Goal: Task Accomplishment & Management: Manage account settings

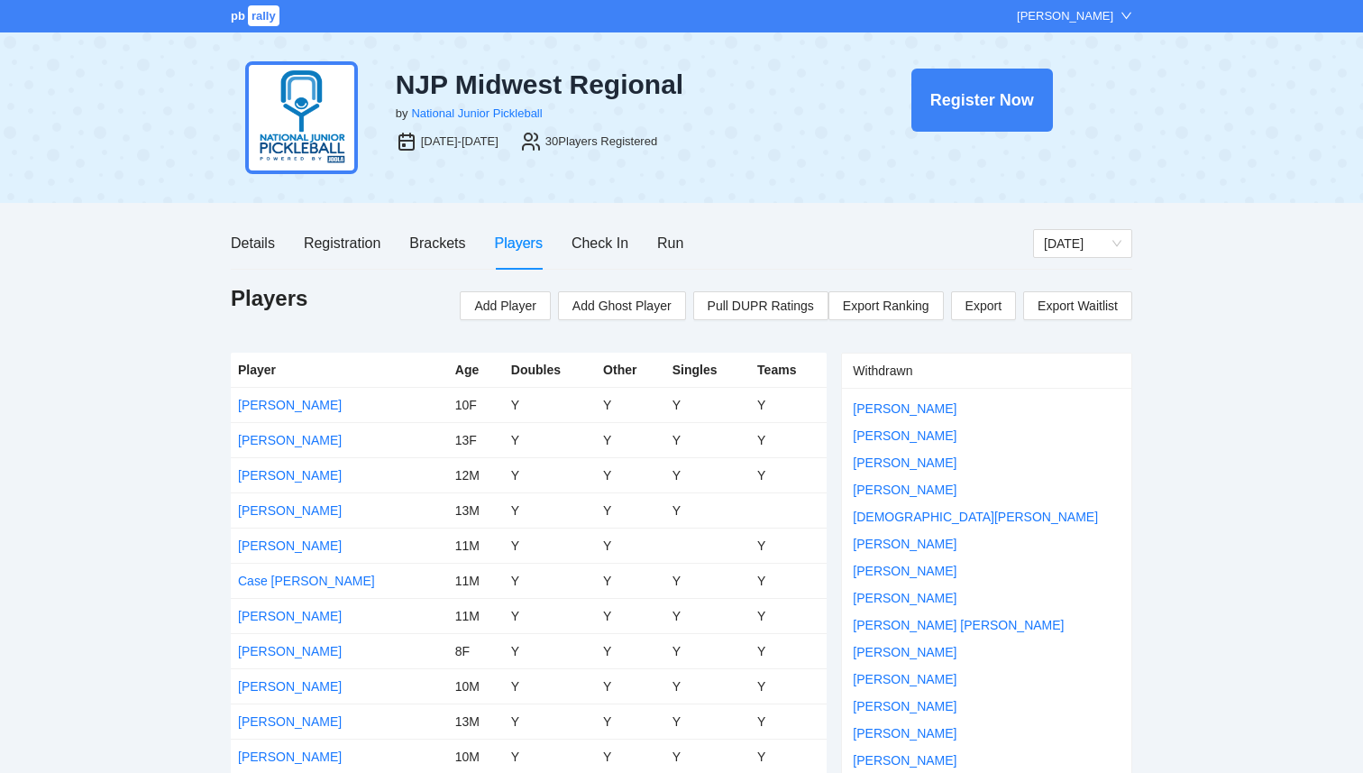
scroll to position [669, 0]
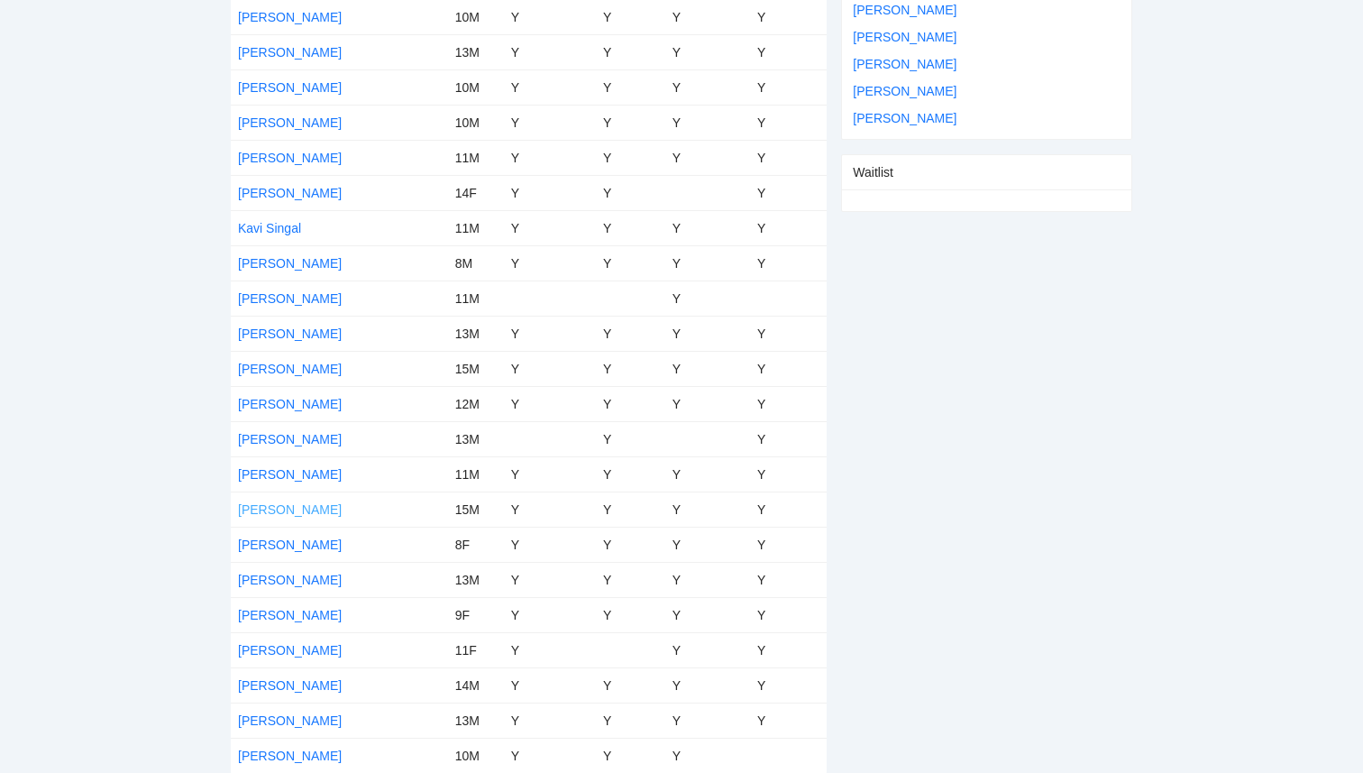
click at [290, 506] on link "Muhammad Mawji" at bounding box center [290, 509] width 104 height 14
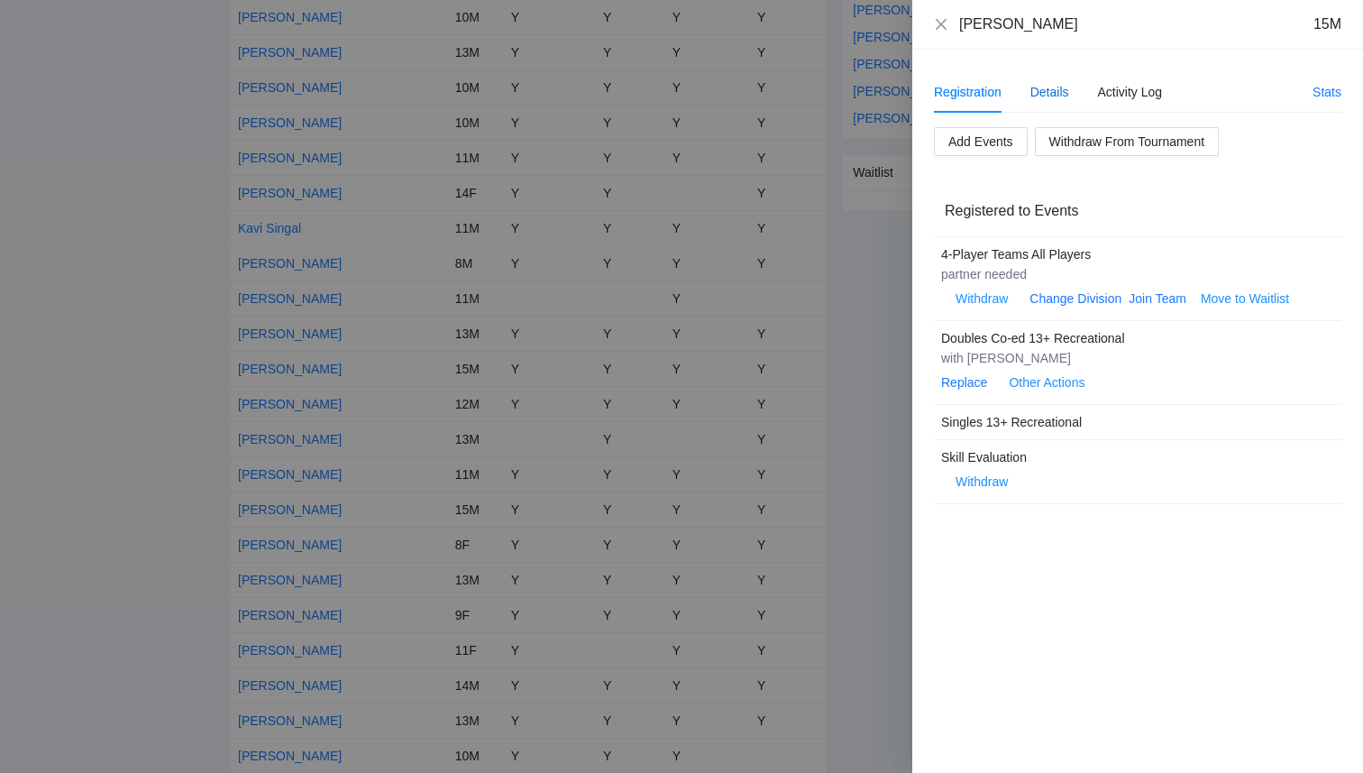
click at [1055, 87] on div "Details" at bounding box center [1049, 92] width 39 height 20
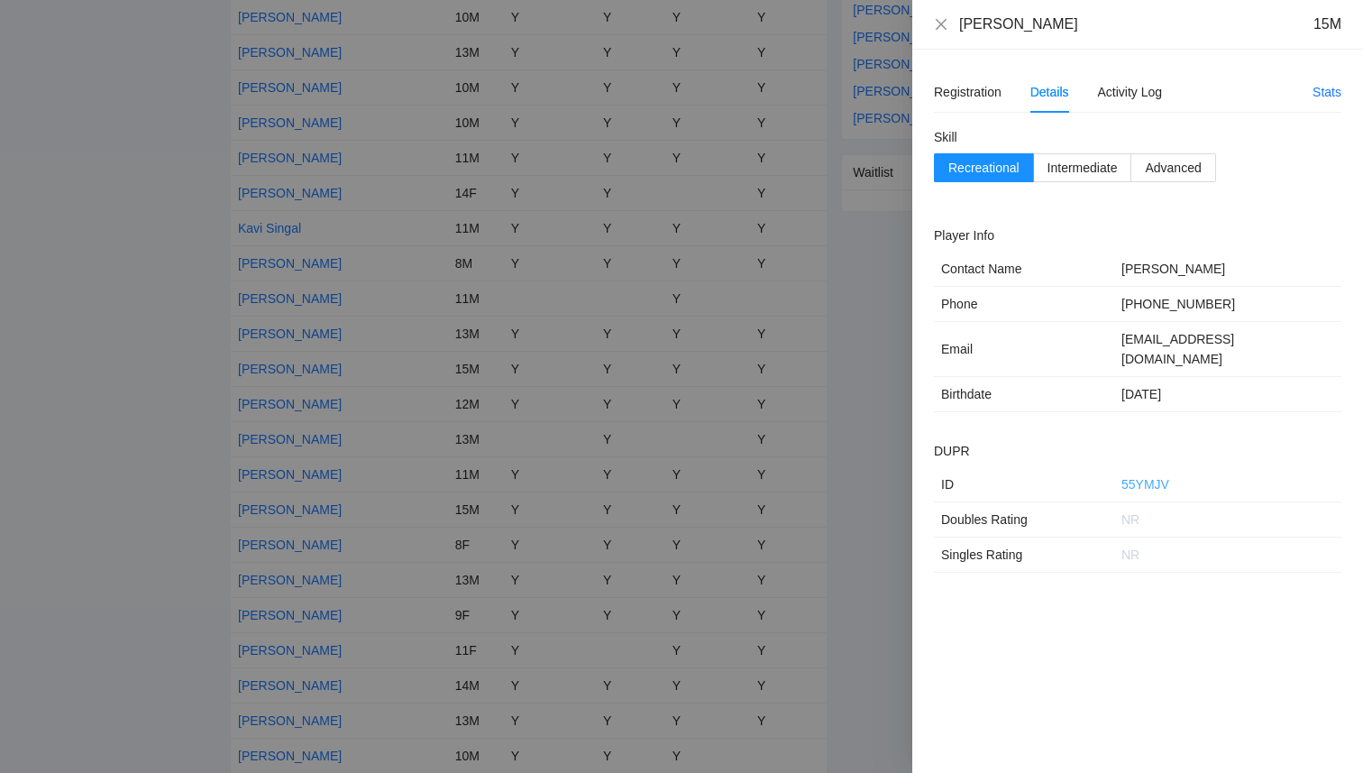
click at [1149, 477] on link "55YMJV" at bounding box center [1145, 484] width 48 height 14
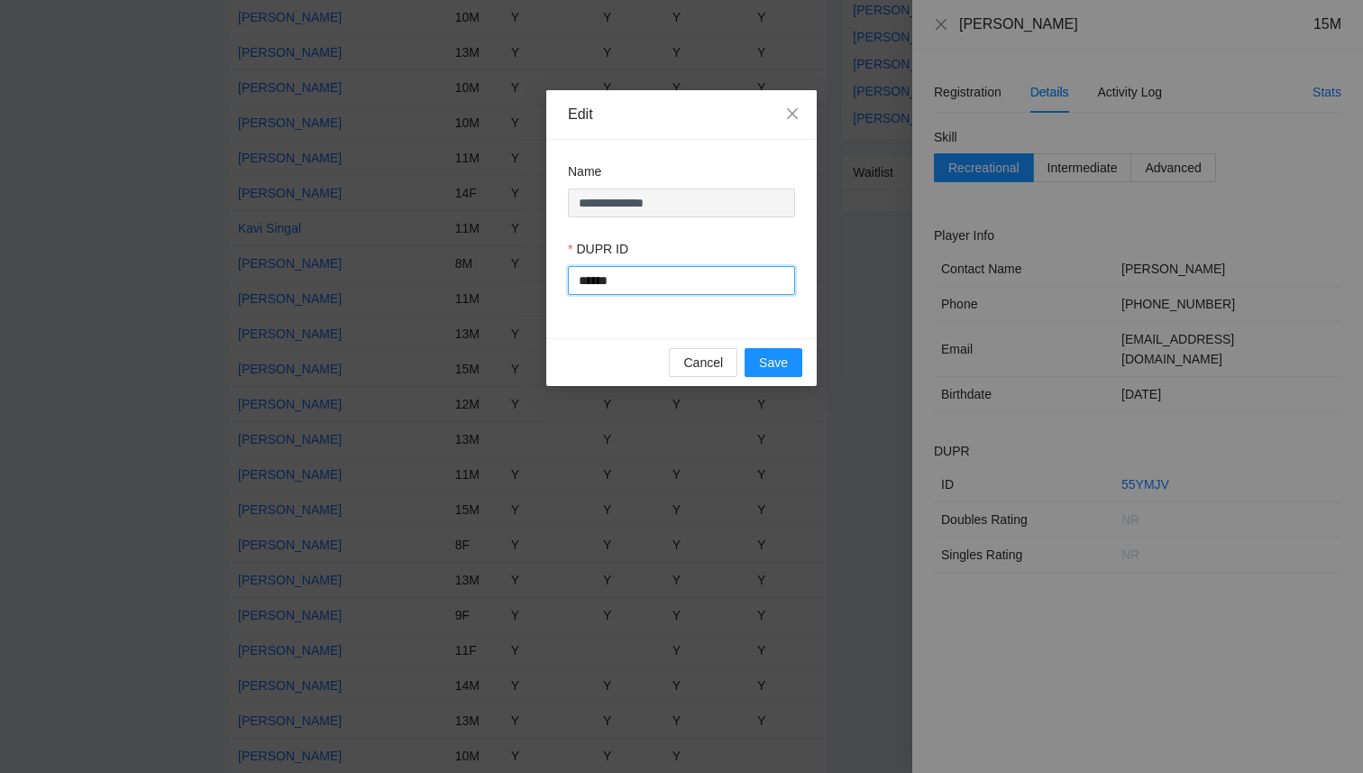
drag, startPoint x: 651, startPoint y: 279, endPoint x: 468, endPoint y: 257, distance: 184.3
click at [469, 257] on div "**********" at bounding box center [681, 386] width 1363 height 773
paste input "text"
type input "******"
click at [771, 370] on span "Save" at bounding box center [773, 362] width 29 height 20
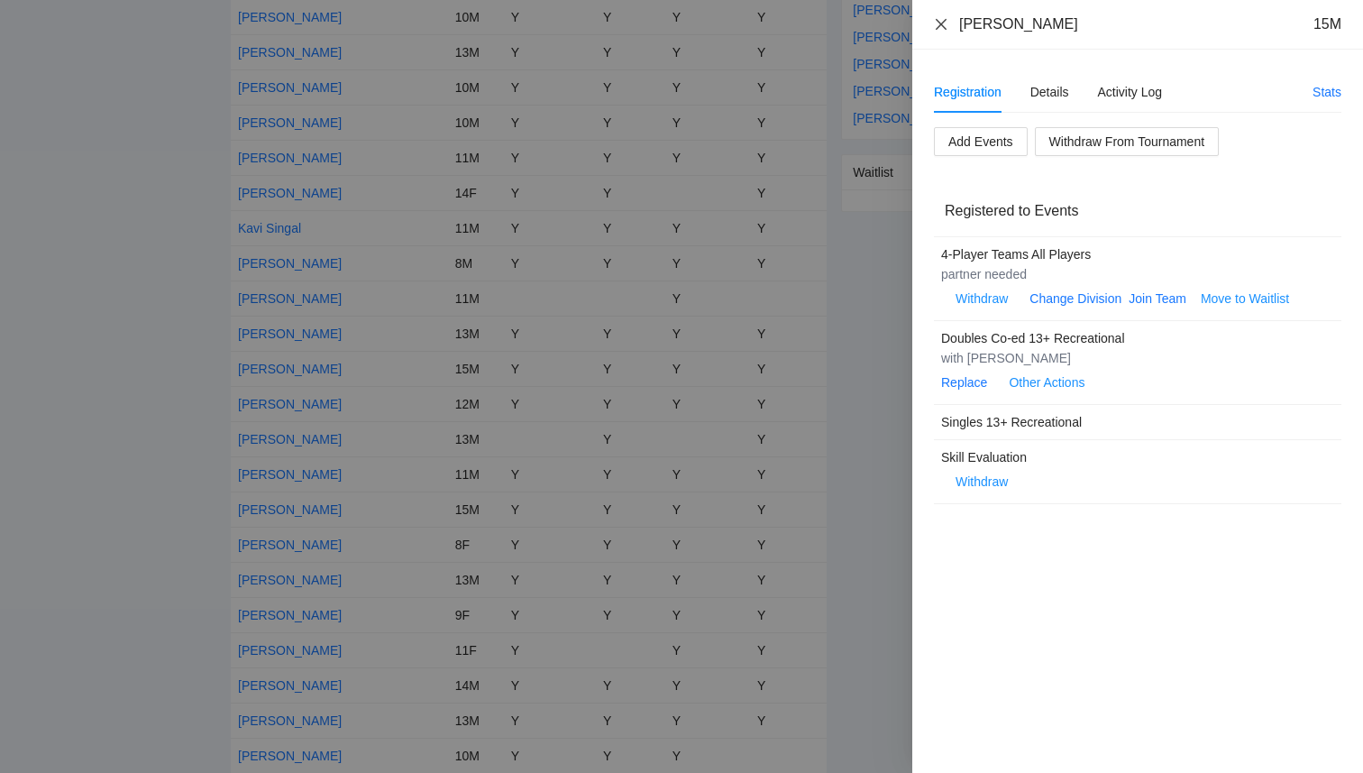
click at [939, 26] on icon "close" at bounding box center [941, 24] width 14 height 14
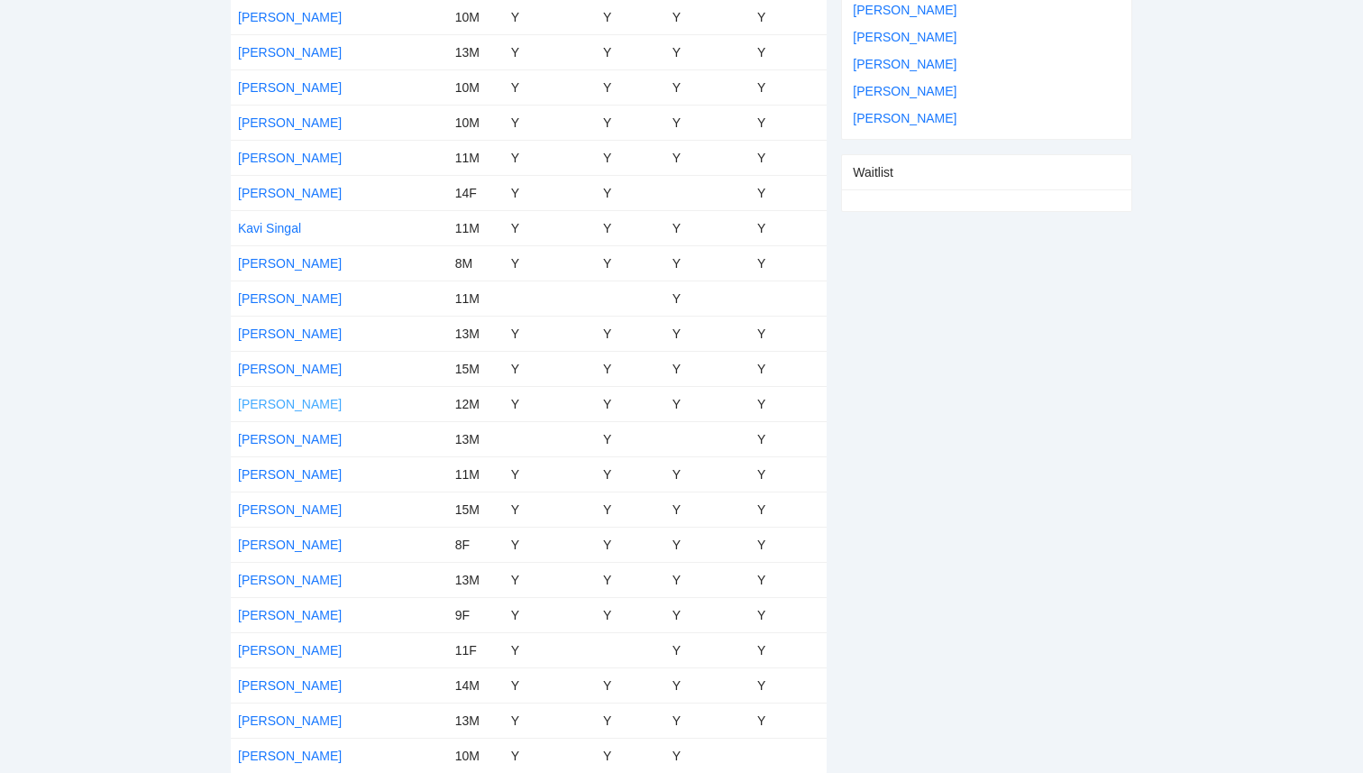
click at [287, 404] on link "Mahdi Mawji" at bounding box center [290, 404] width 104 height 14
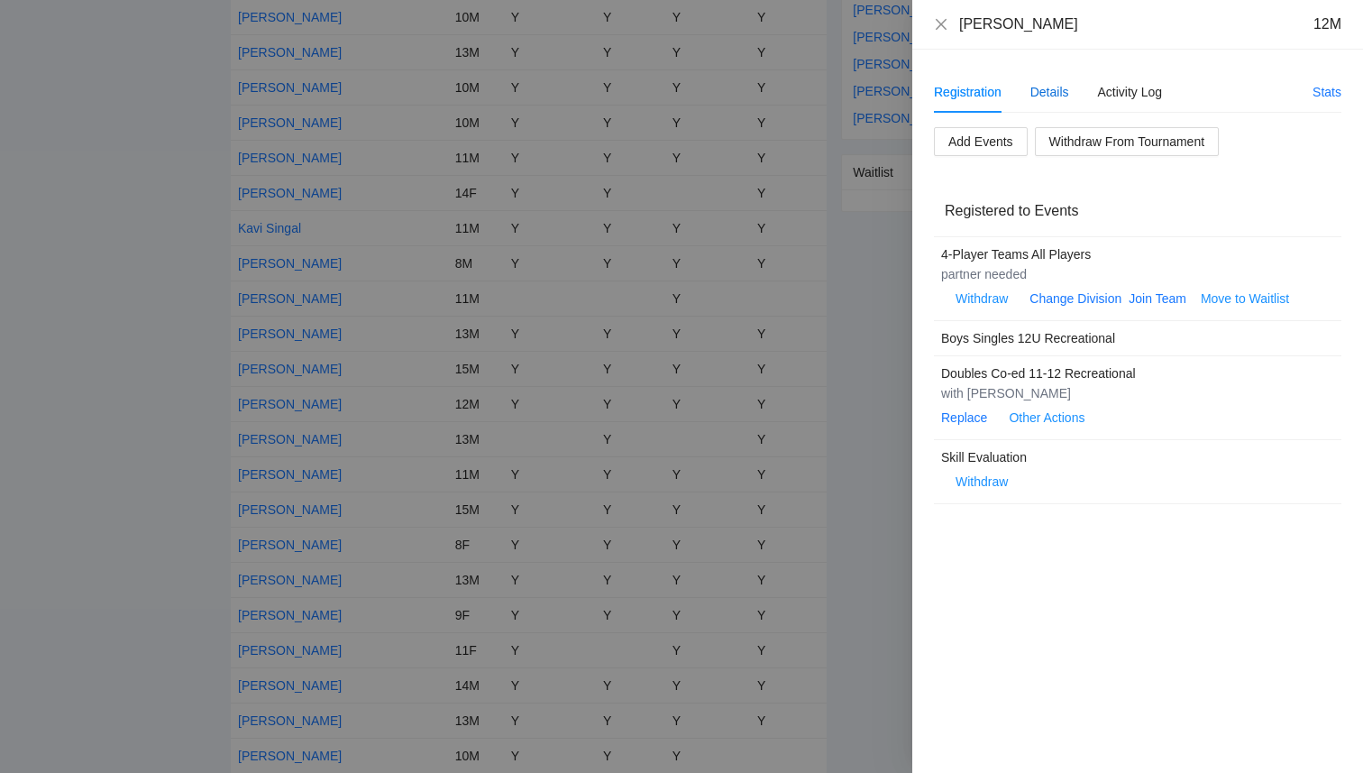
click at [1047, 95] on div "Details" at bounding box center [1049, 92] width 39 height 20
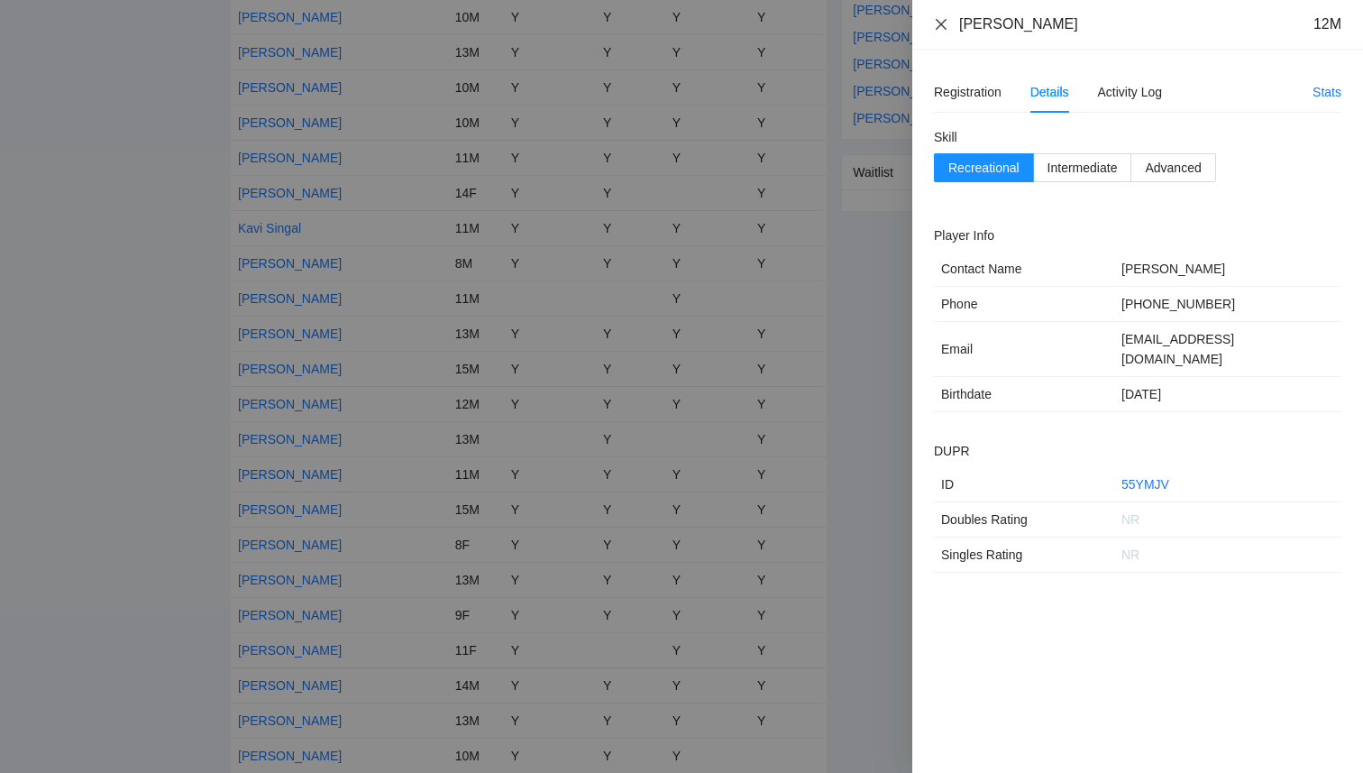
click at [936, 20] on icon "close" at bounding box center [941, 23] width 11 height 11
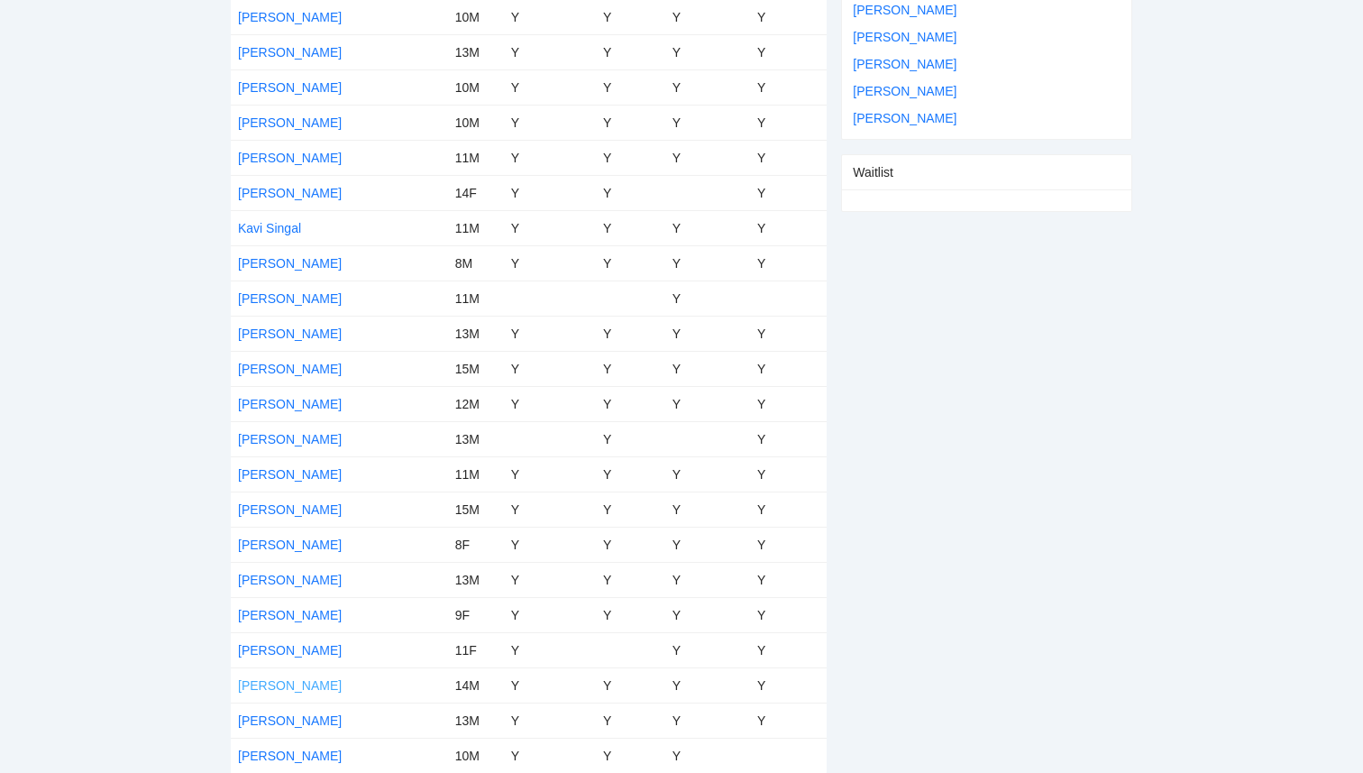
click at [288, 689] on link "Salman Mawji" at bounding box center [290, 685] width 104 height 14
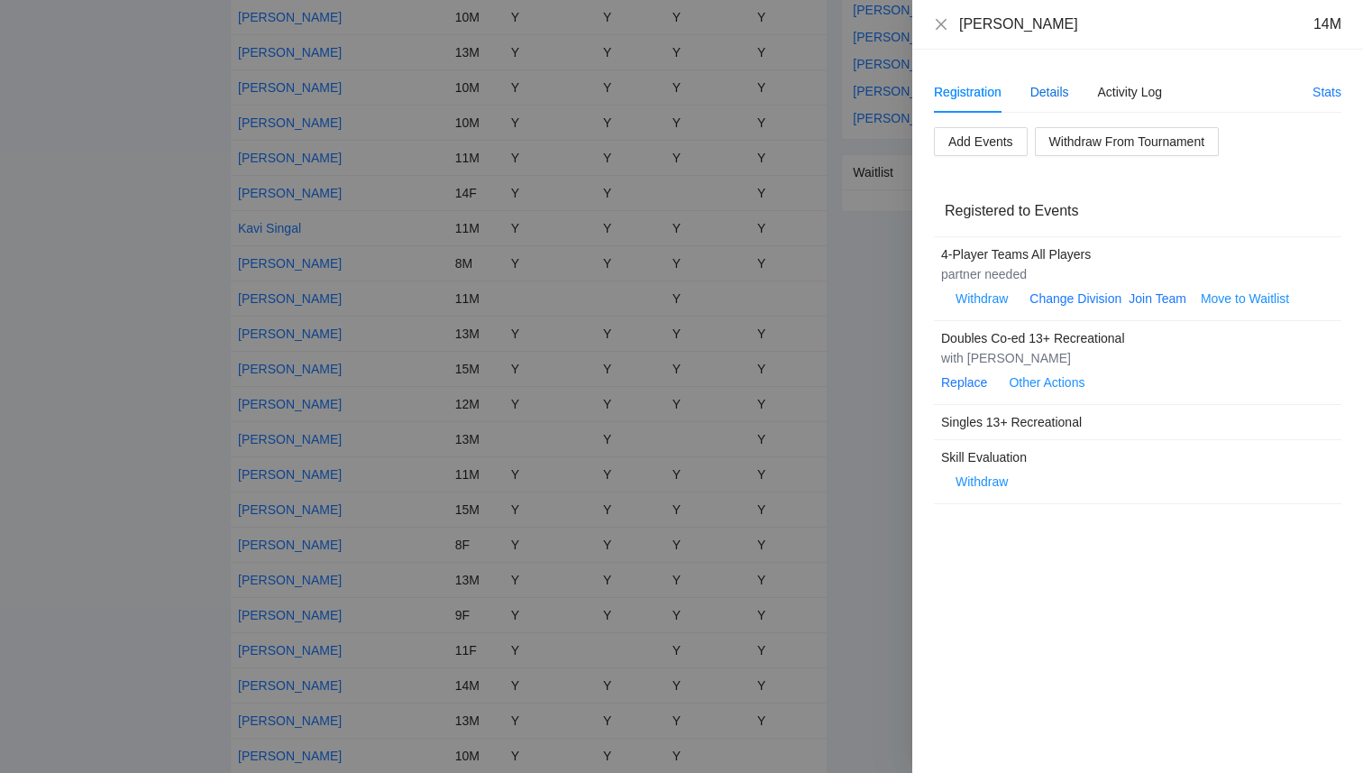
click at [1047, 92] on div "Details" at bounding box center [1049, 92] width 39 height 20
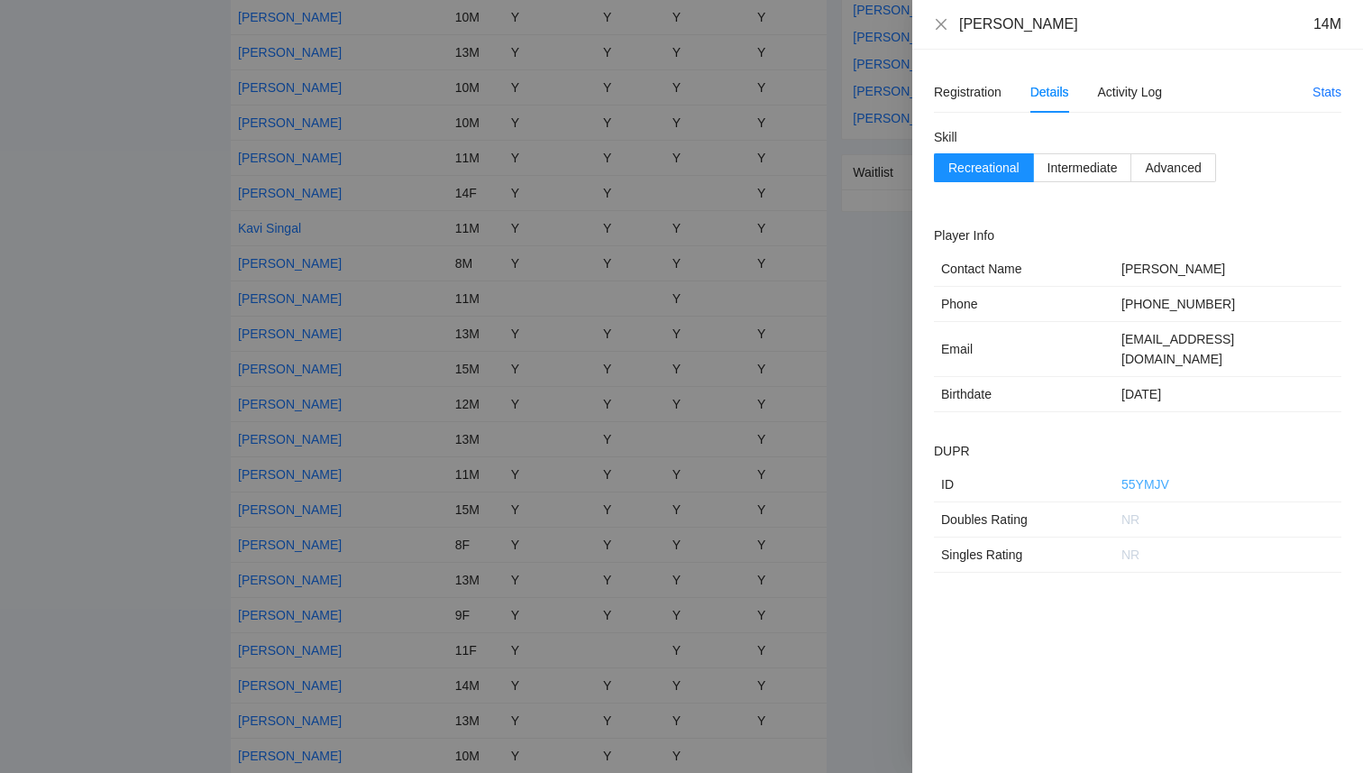
click at [1150, 477] on link "55YMJV" at bounding box center [1145, 484] width 48 height 14
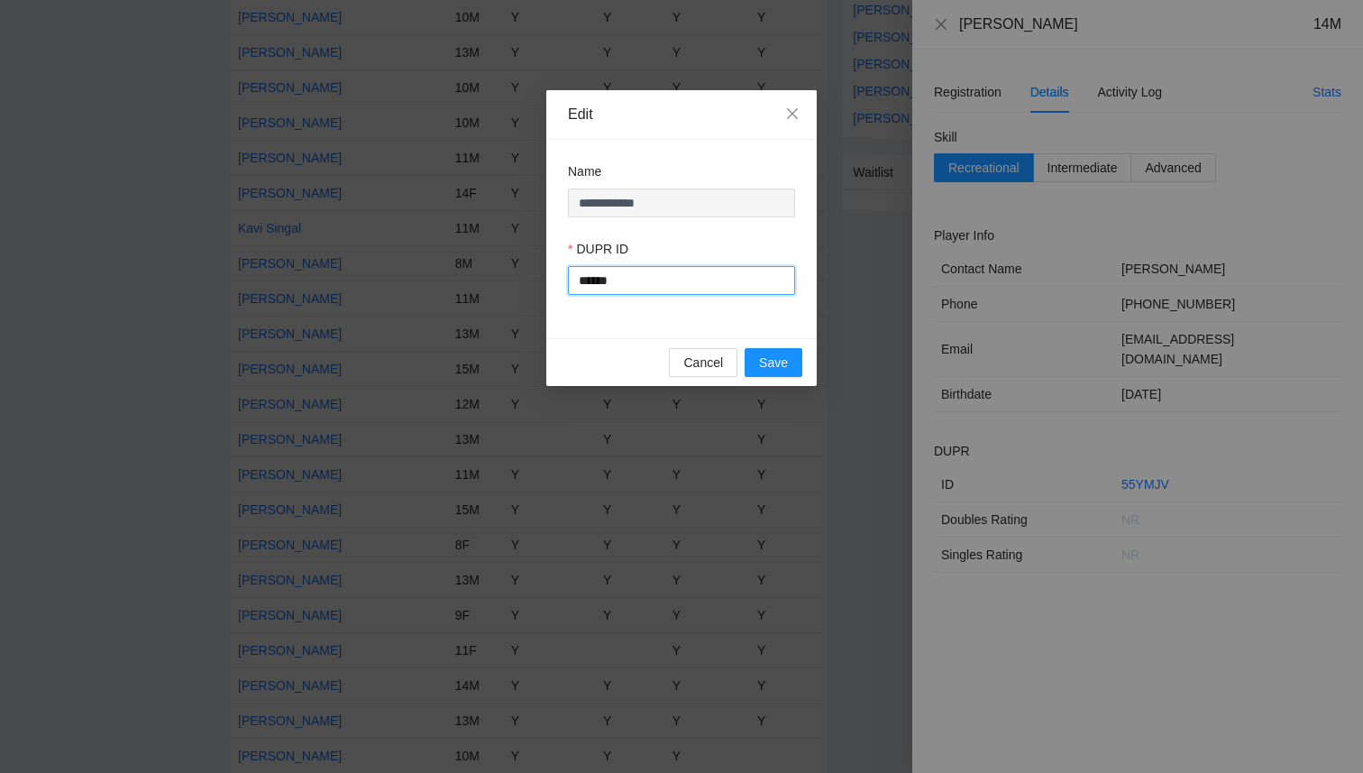
drag, startPoint x: 637, startPoint y: 278, endPoint x: 473, endPoint y: 267, distance: 164.4
click at [473, 267] on div "**********" at bounding box center [681, 386] width 1363 height 773
paste input "text"
type input "******"
click at [758, 367] on button "Save" at bounding box center [774, 362] width 58 height 29
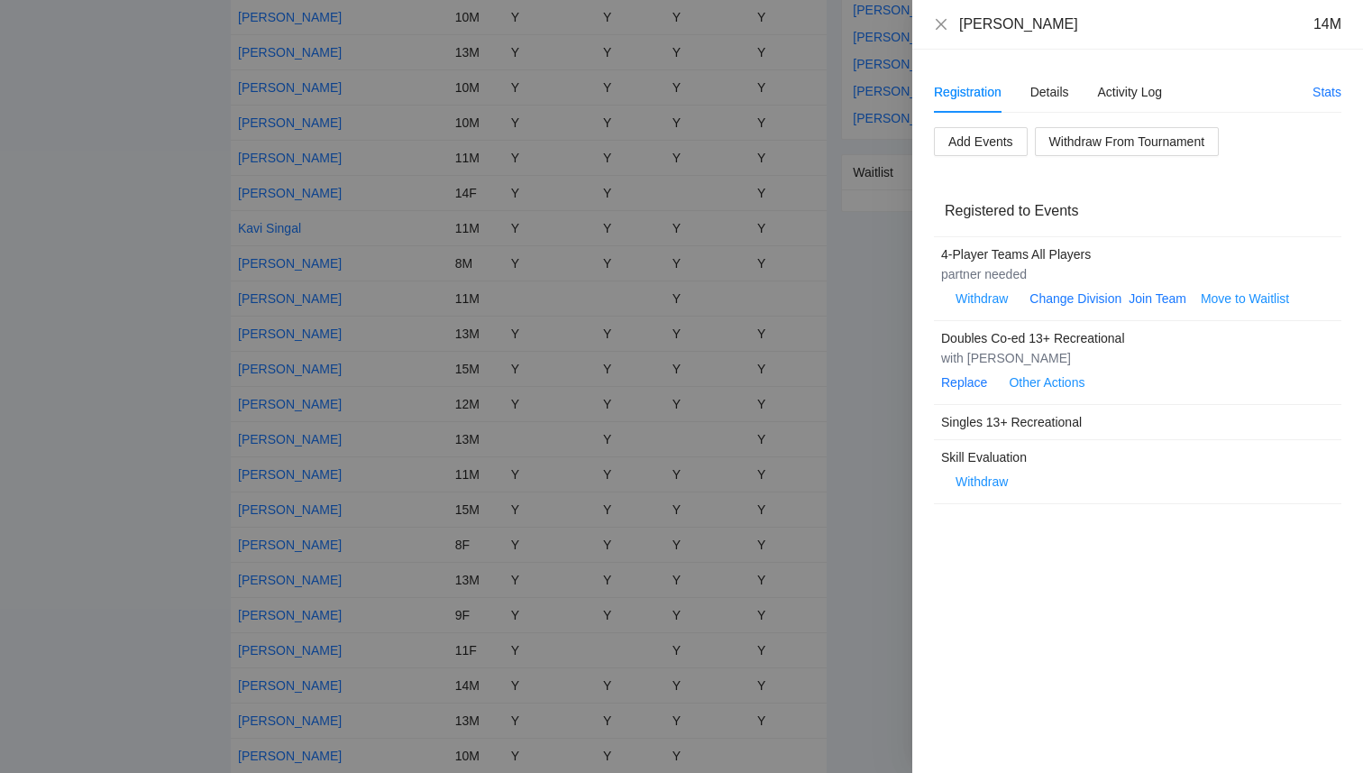
click at [86, 288] on div at bounding box center [681, 386] width 1363 height 773
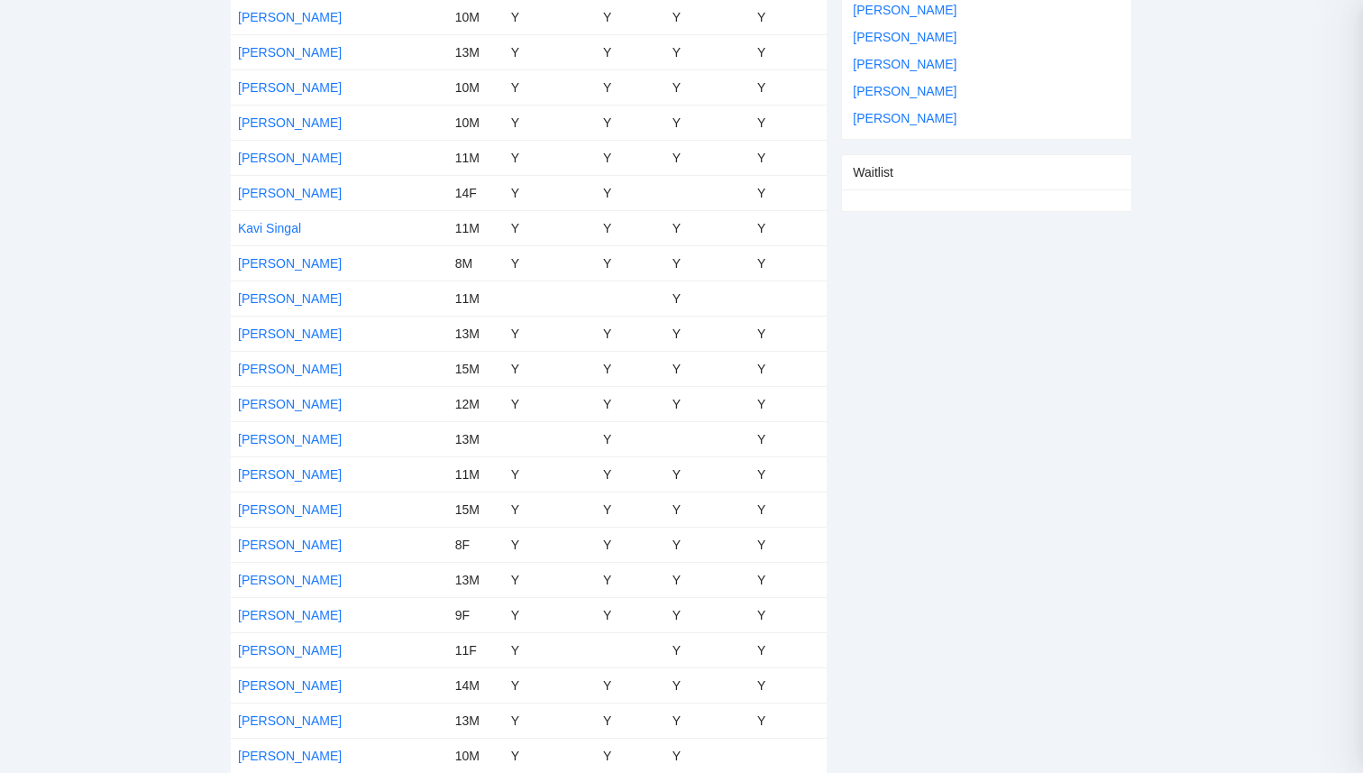
scroll to position [0, 0]
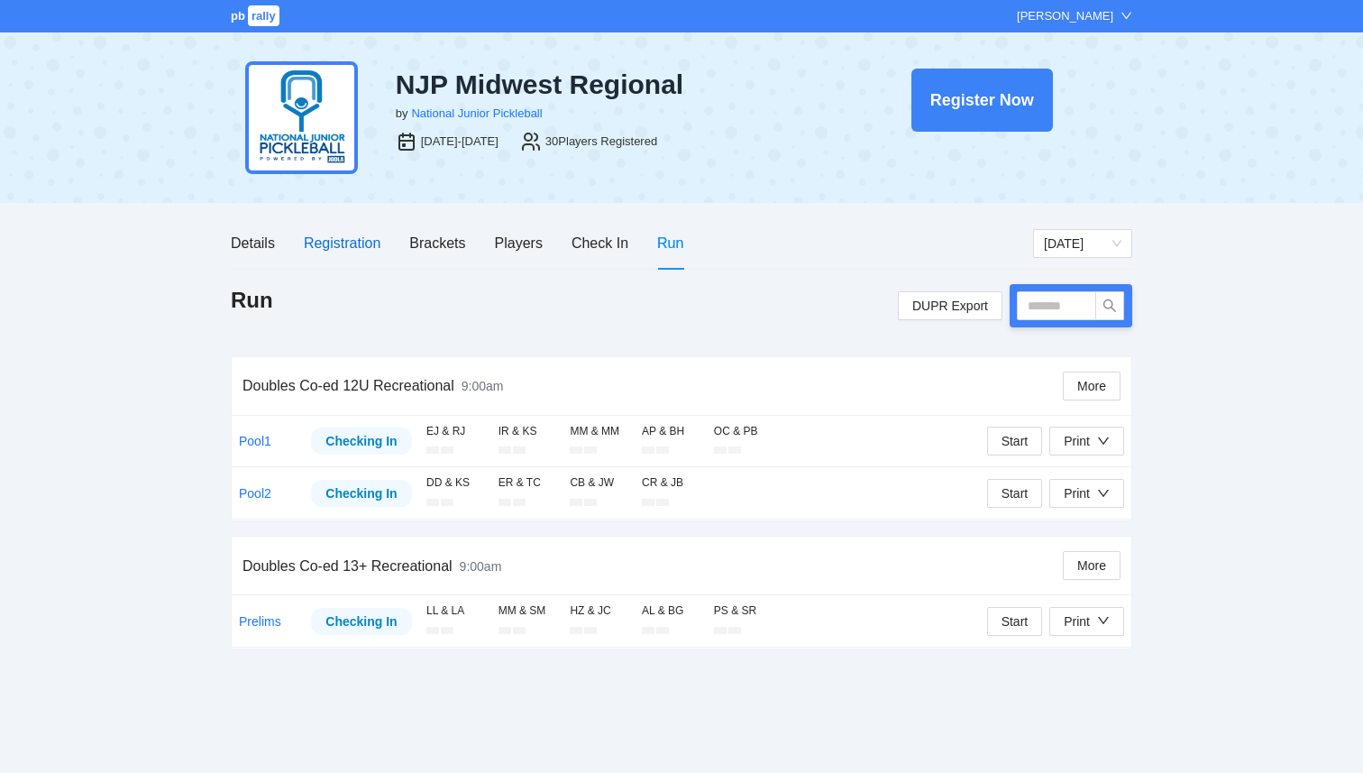
click at [355, 249] on div "Registration" at bounding box center [342, 243] width 77 height 23
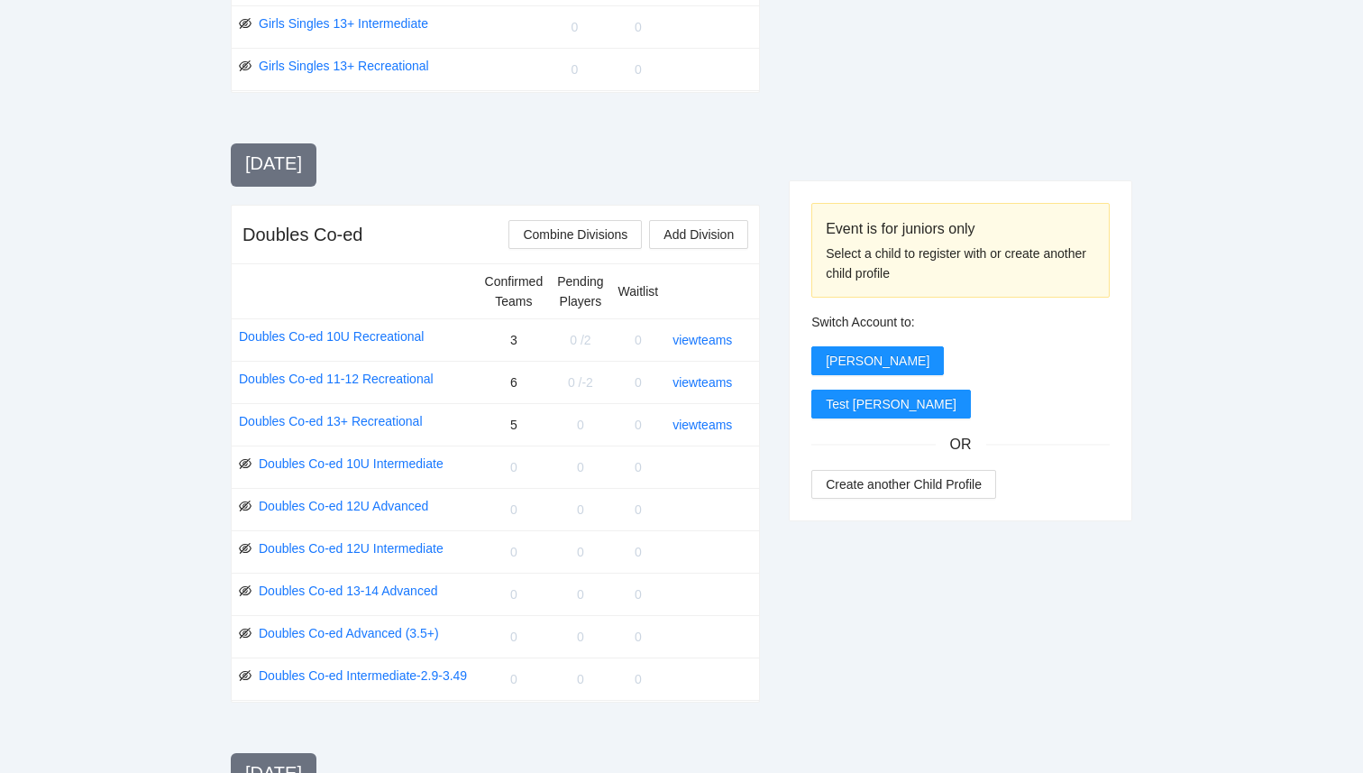
scroll to position [1526, 0]
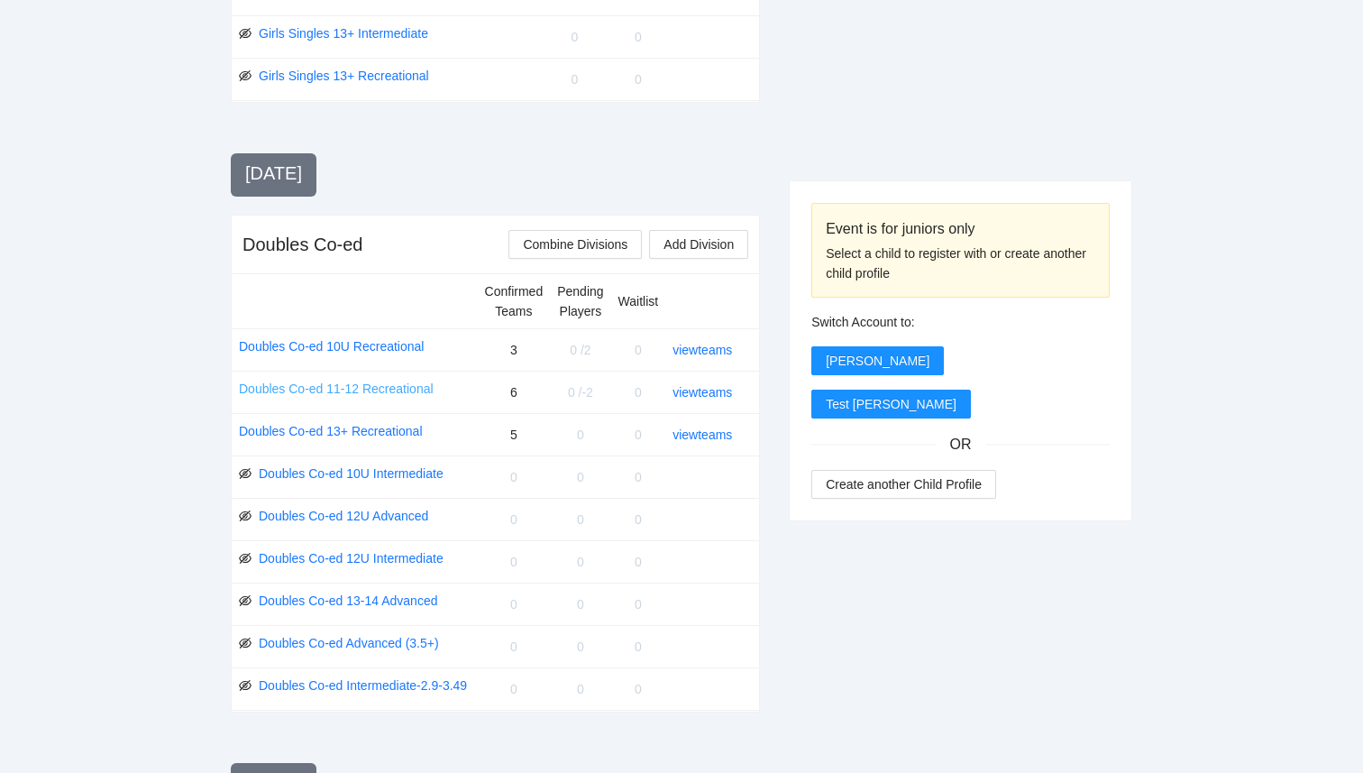
click at [413, 391] on link "Doubles Co-ed 11-12 Recreational" at bounding box center [336, 389] width 195 height 20
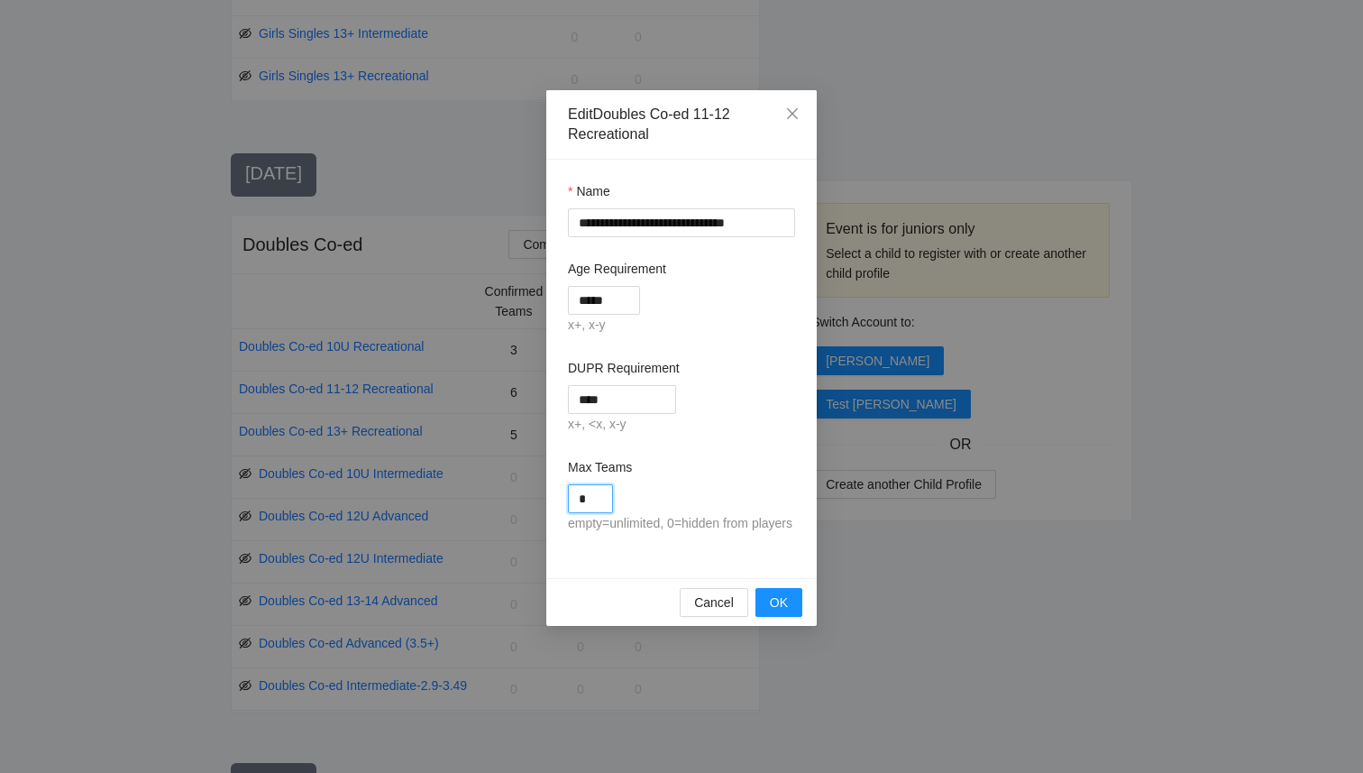
drag, startPoint x: 603, startPoint y: 505, endPoint x: 498, endPoint y: 475, distance: 109.6
click at [500, 476] on div "**********" at bounding box center [681, 386] width 1363 height 773
type input "*"
click at [781, 612] on span "OK" at bounding box center [779, 602] width 18 height 20
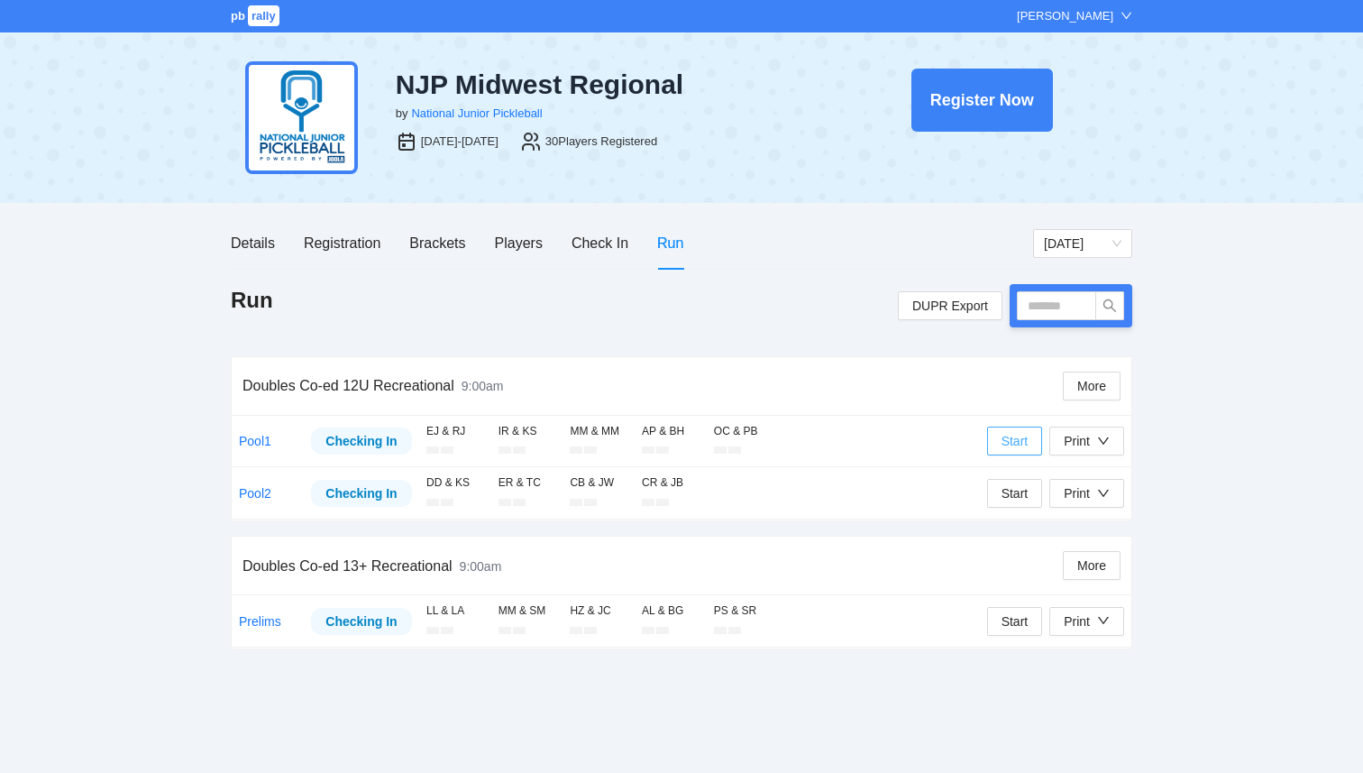
click at [1018, 450] on span "Start" at bounding box center [1014, 441] width 27 height 20
click at [1011, 487] on span "Start" at bounding box center [1014, 493] width 27 height 20
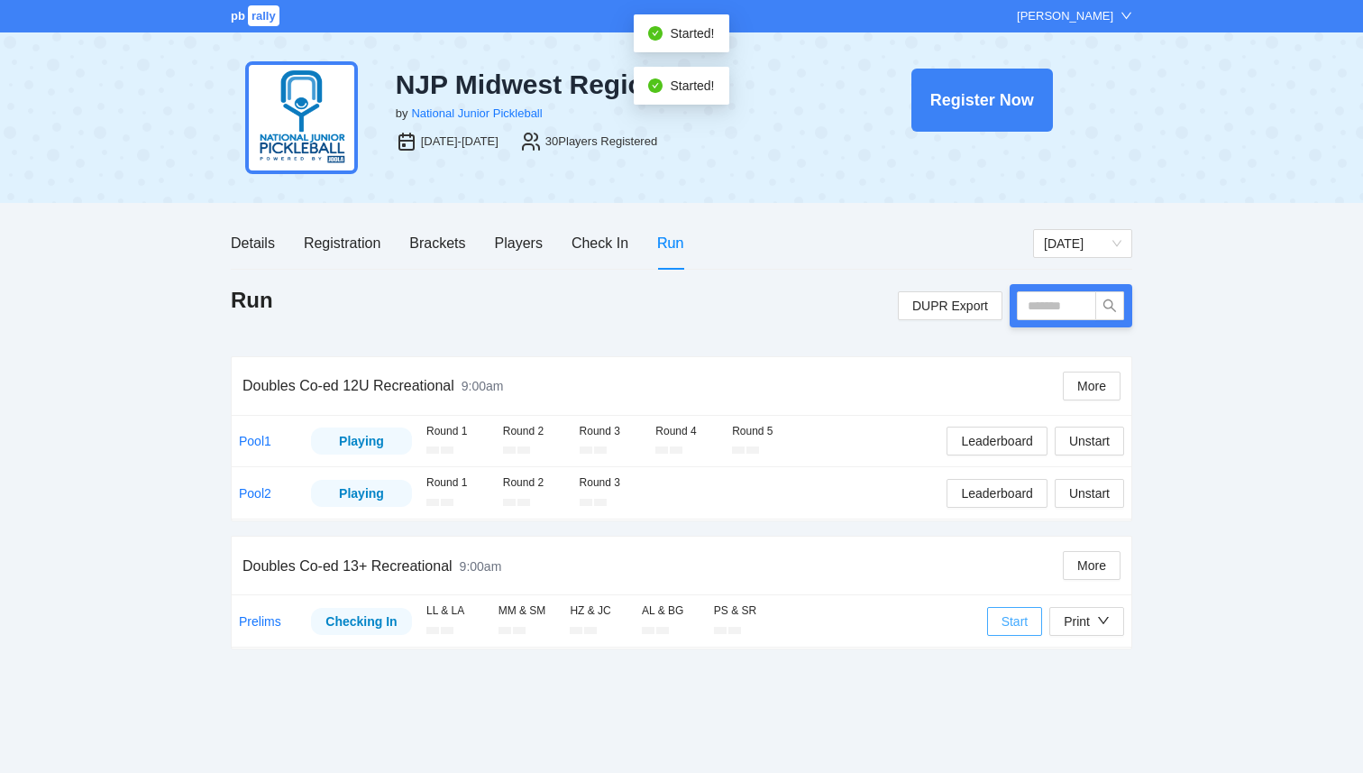
click at [1016, 624] on span "Start" at bounding box center [1014, 621] width 27 height 20
click at [745, 286] on div "Run DUPR Export" at bounding box center [681, 305] width 901 height 43
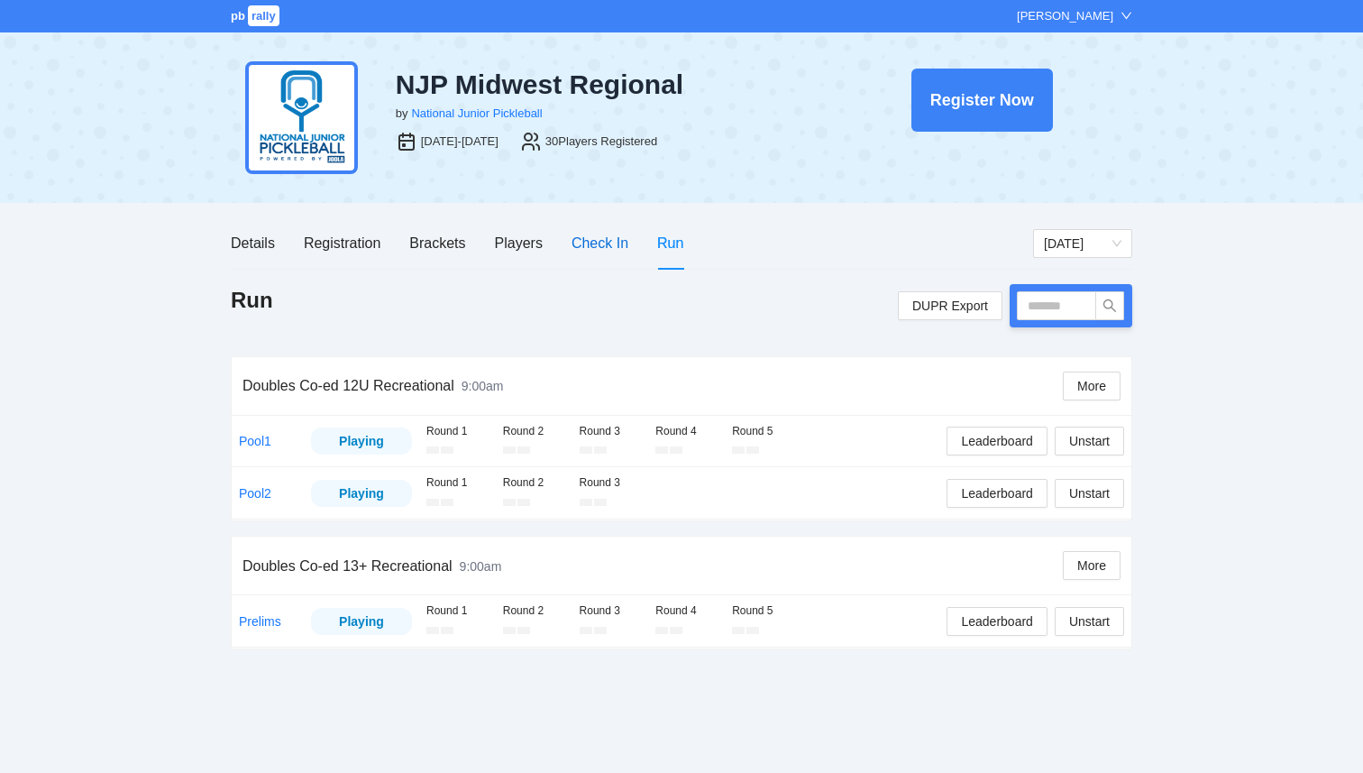
click at [587, 254] on div "Check In" at bounding box center [599, 243] width 57 height 23
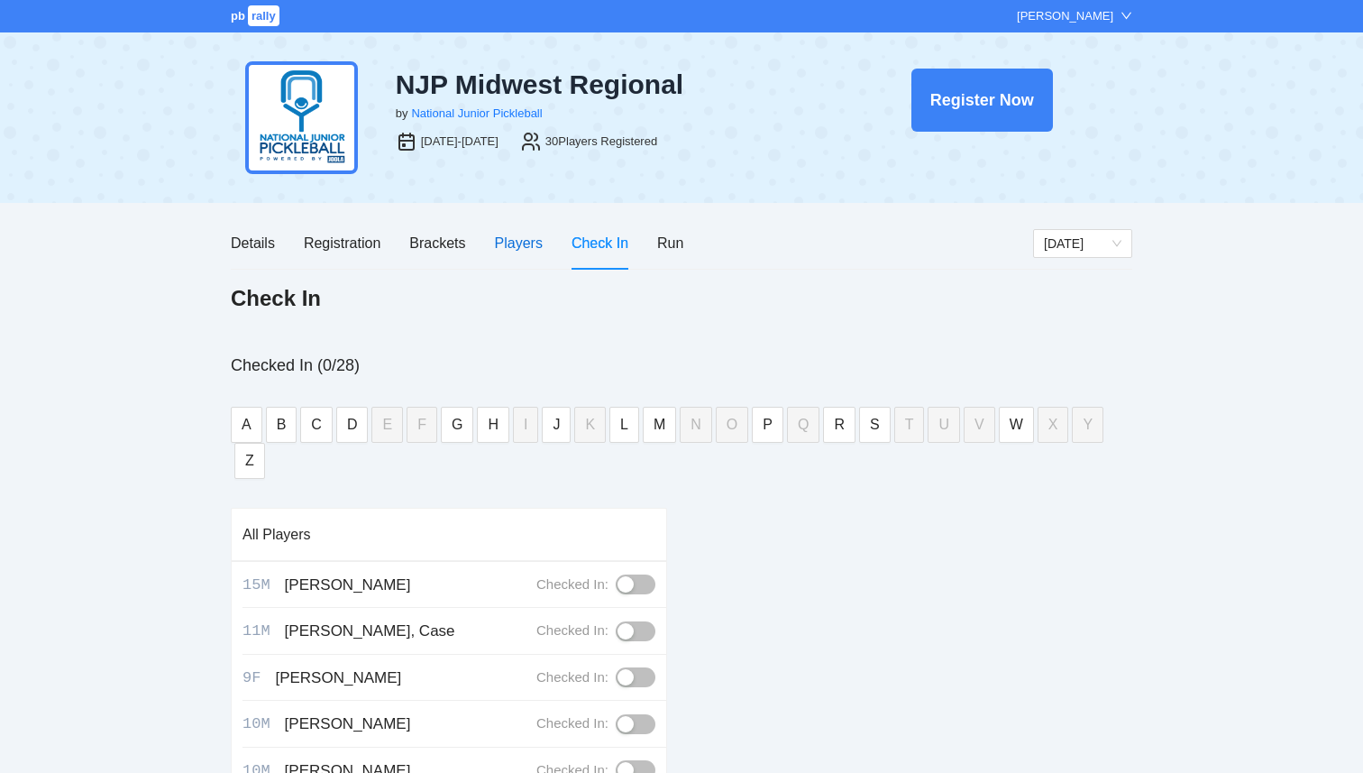
click at [526, 248] on div "Players" at bounding box center [519, 243] width 48 height 23
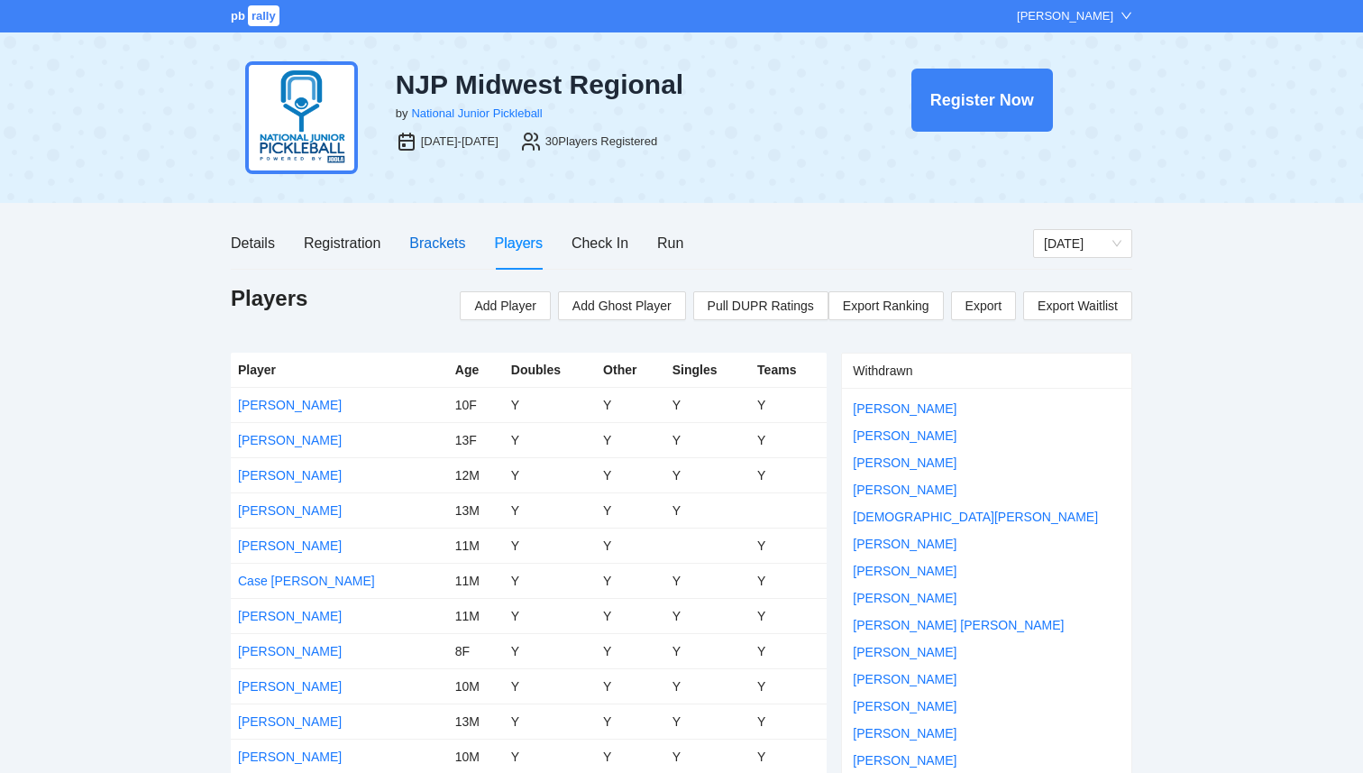
click at [425, 242] on div "Brackets" at bounding box center [437, 243] width 56 height 23
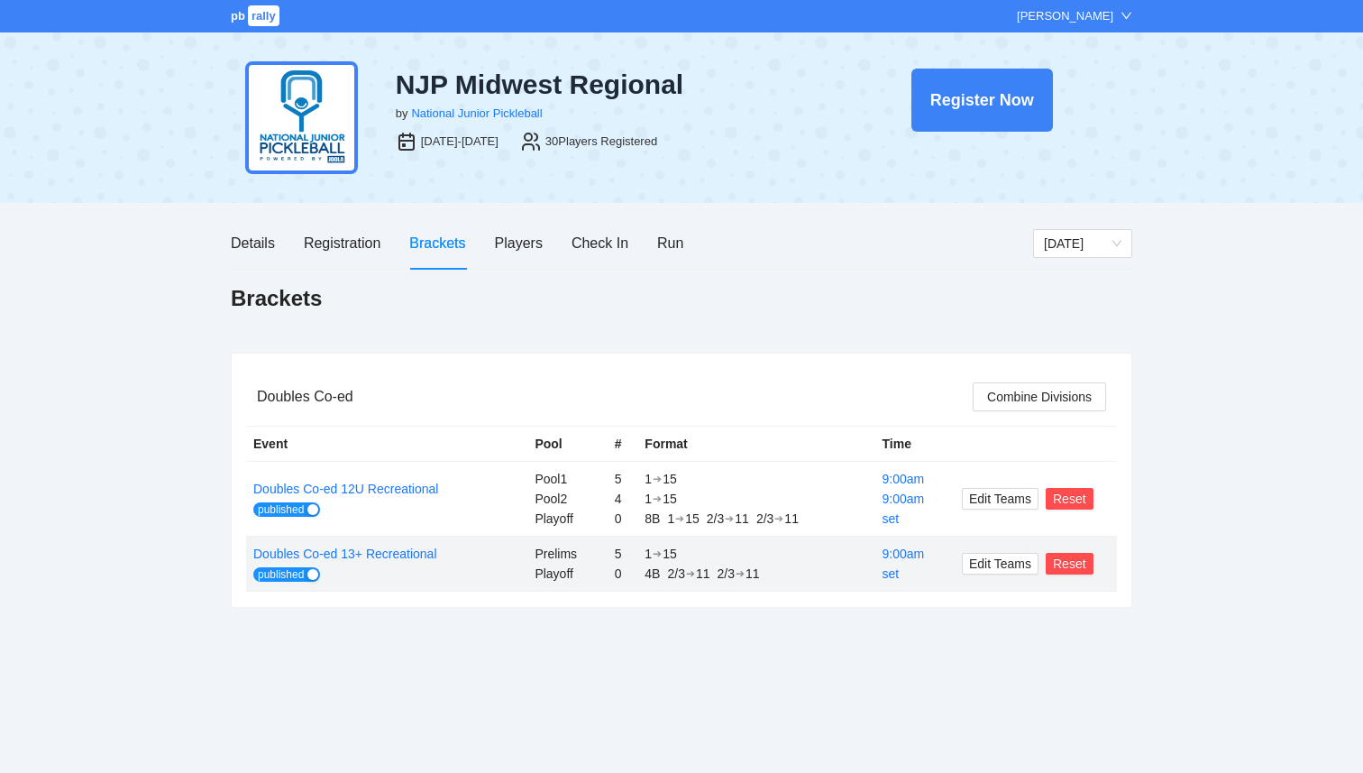
click at [254, 27] on div "pb rally Courtney Loughridge" at bounding box center [681, 16] width 1363 height 32
click at [254, 24] on span "rally" at bounding box center [264, 15] width 32 height 21
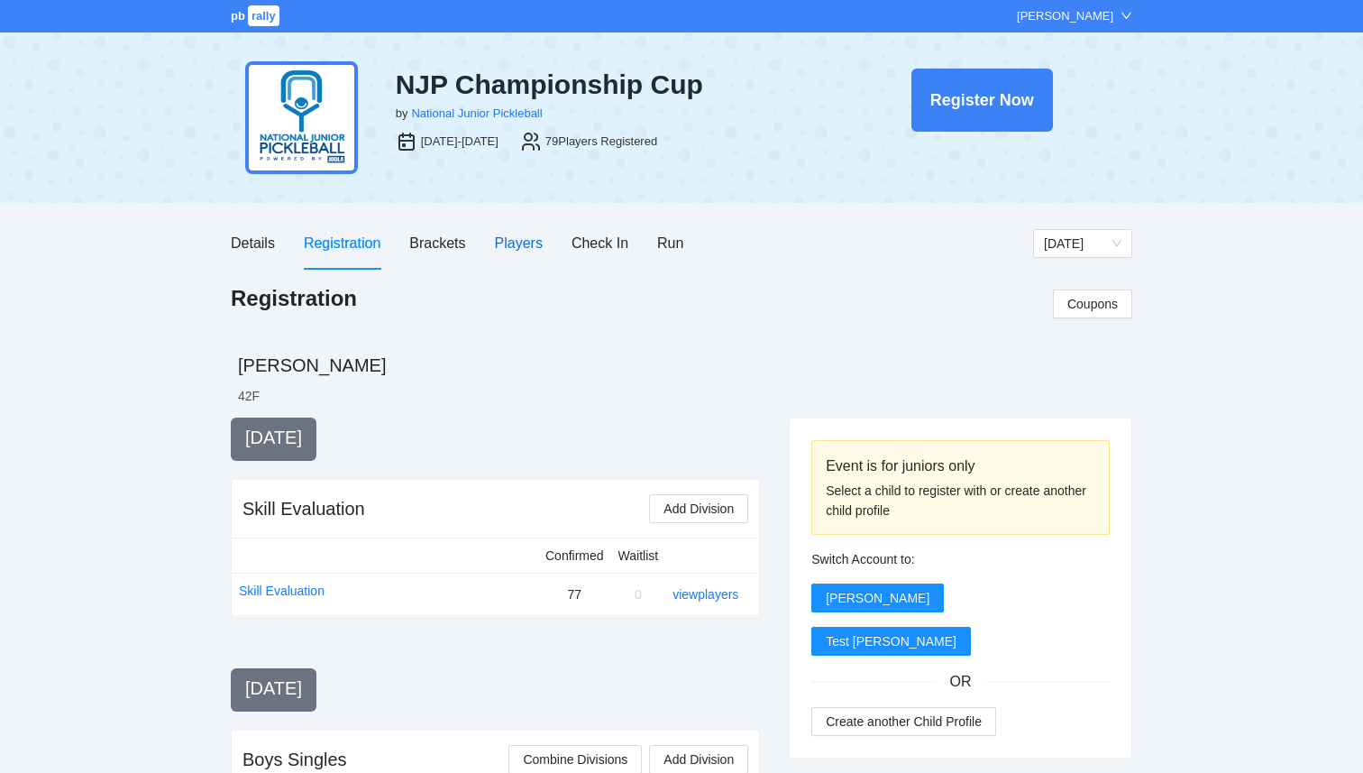
click at [505, 242] on div "Players" at bounding box center [519, 243] width 48 height 23
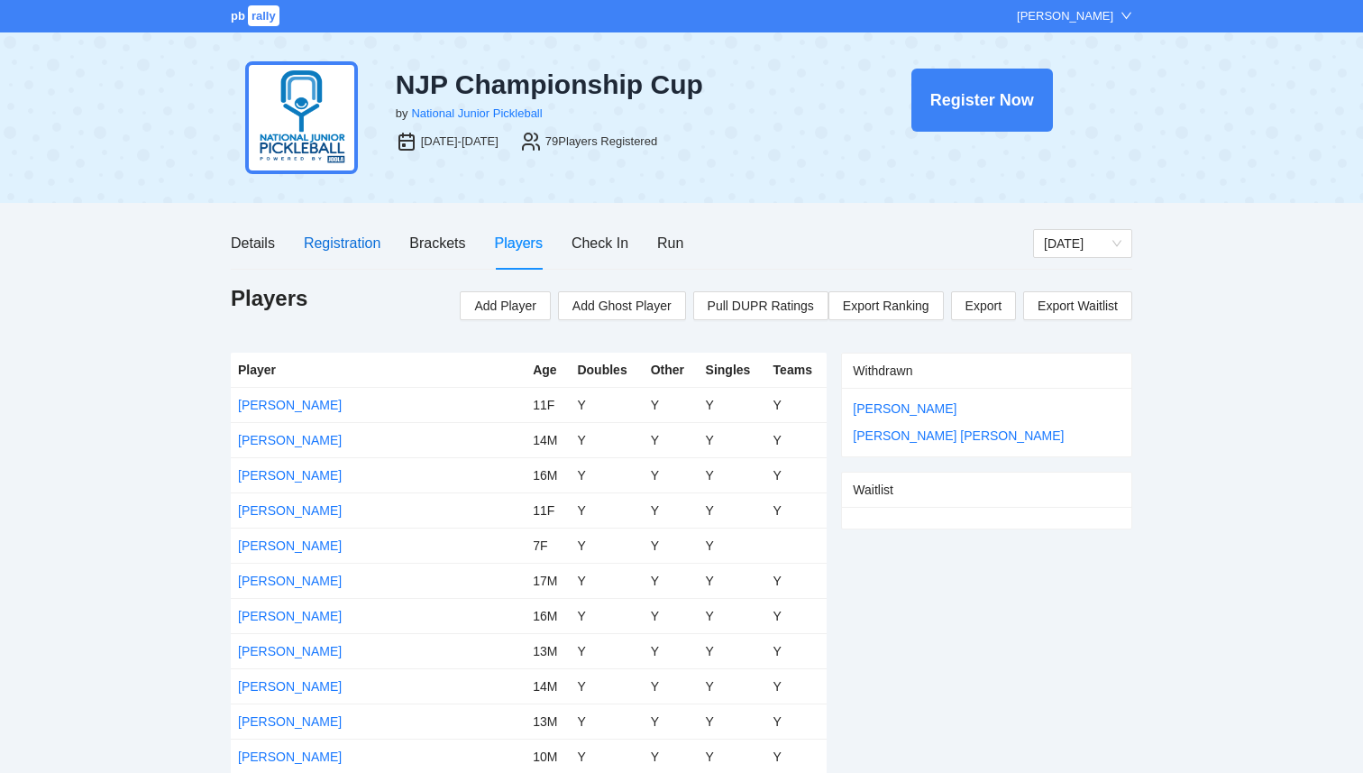
click at [347, 247] on div "Registration" at bounding box center [342, 243] width 77 height 23
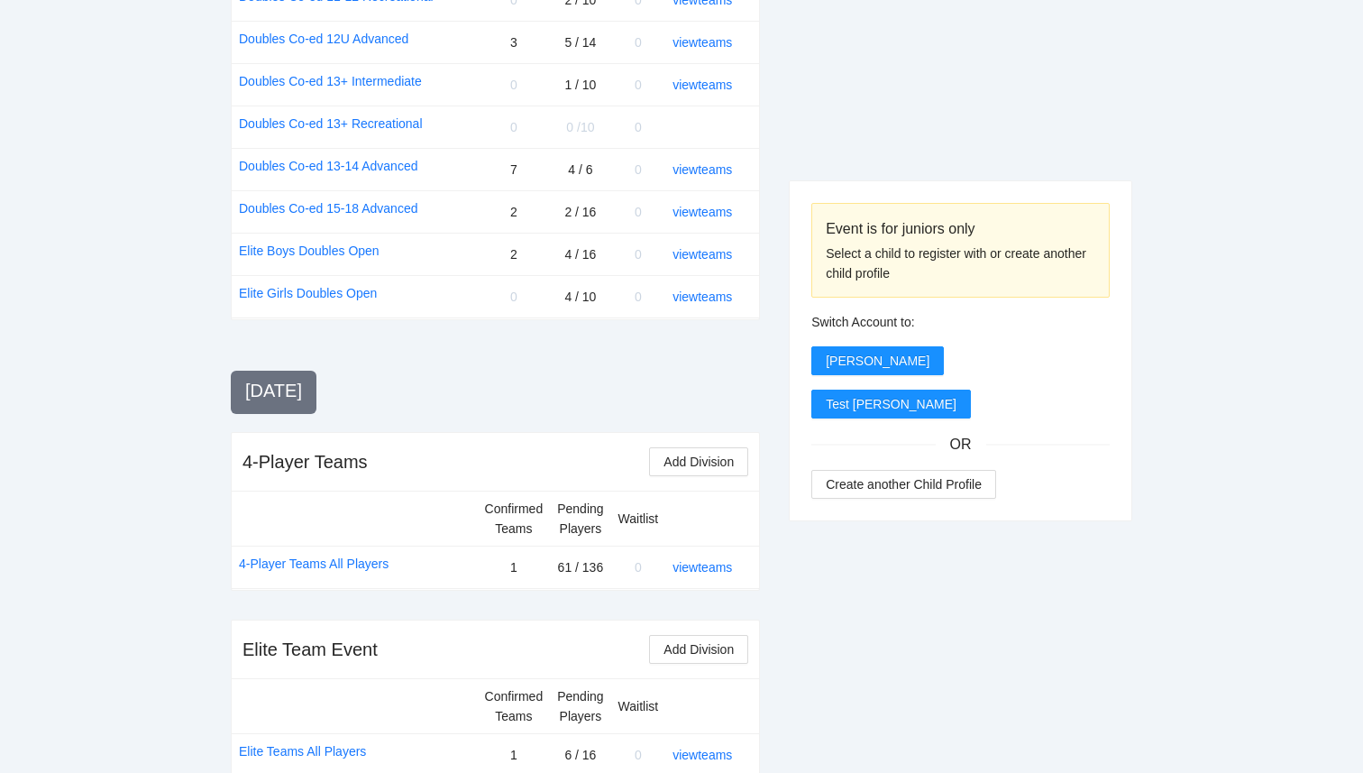
scroll to position [2036, 0]
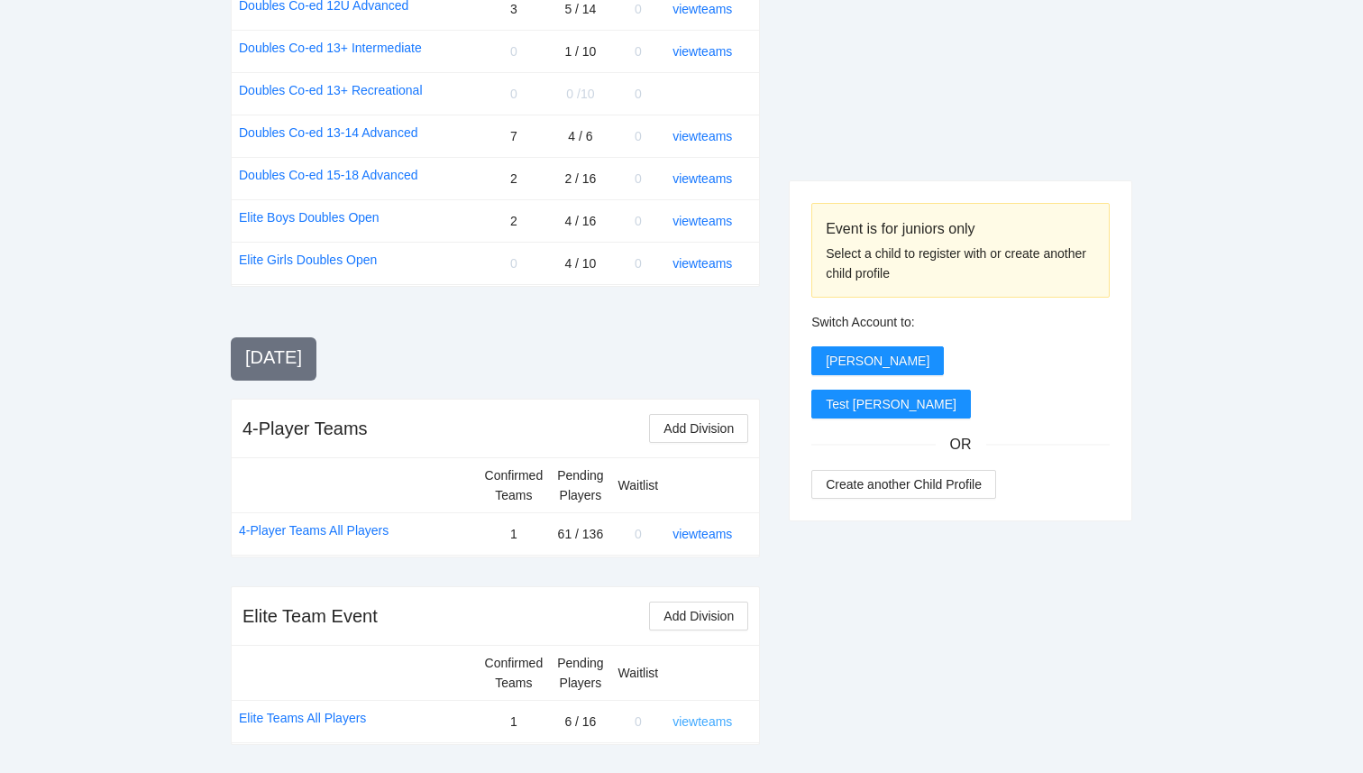
click at [713, 722] on link "view teams" at bounding box center [701, 721] width 59 height 14
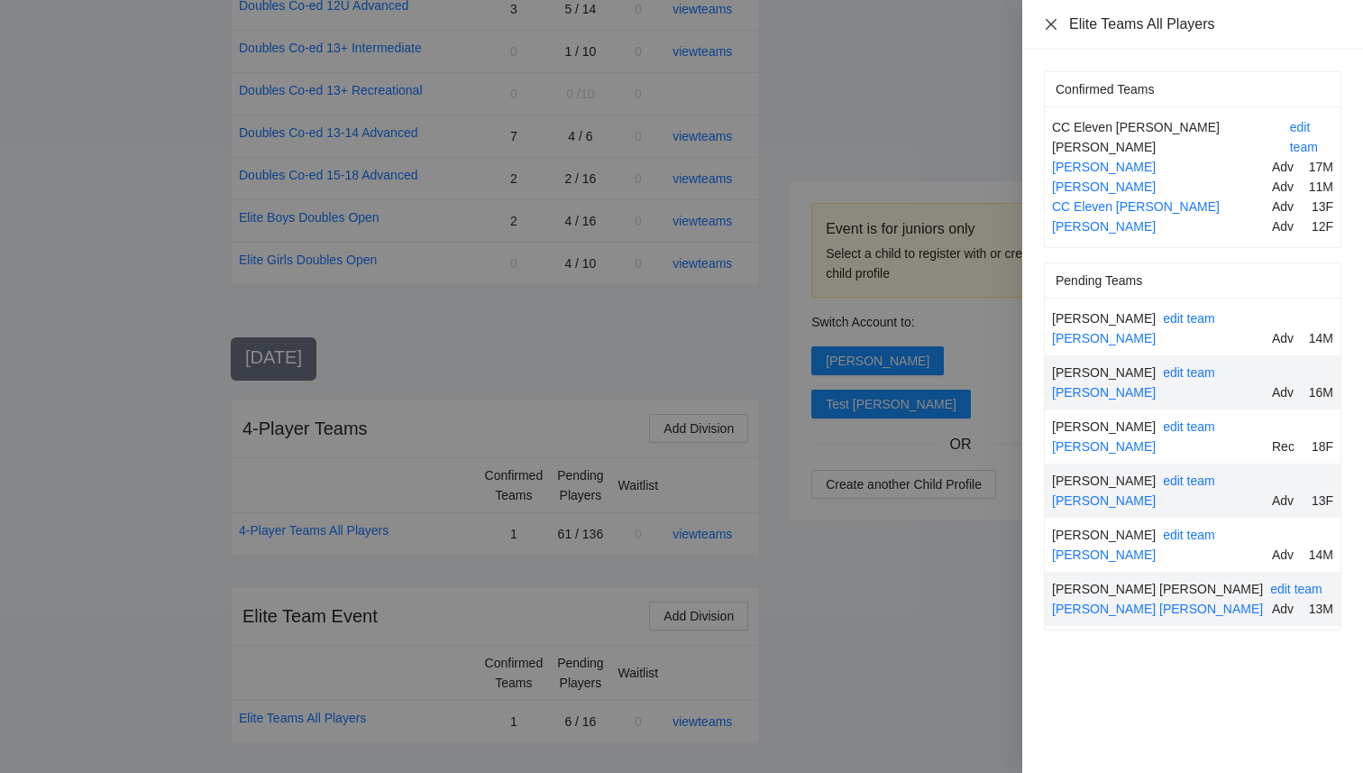
click at [1048, 25] on icon "close" at bounding box center [1051, 24] width 14 height 14
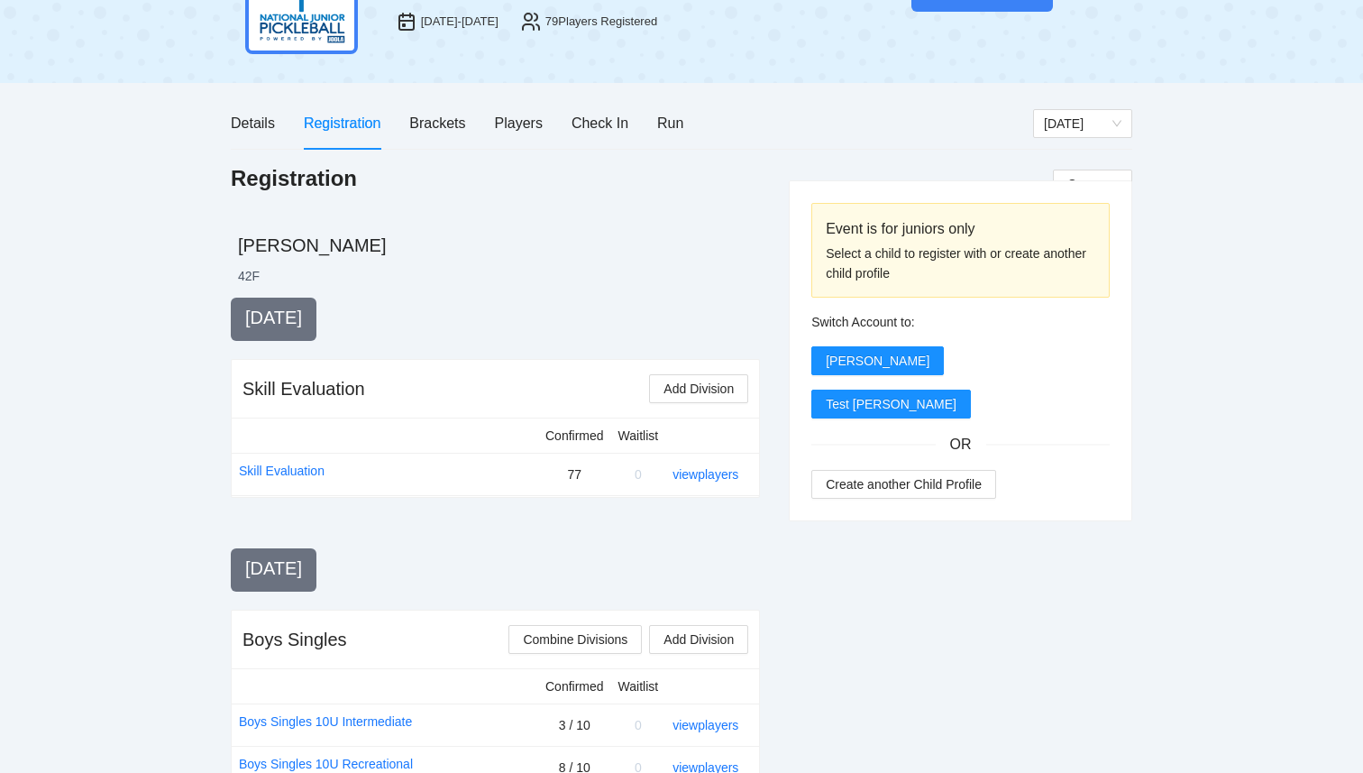
scroll to position [0, 0]
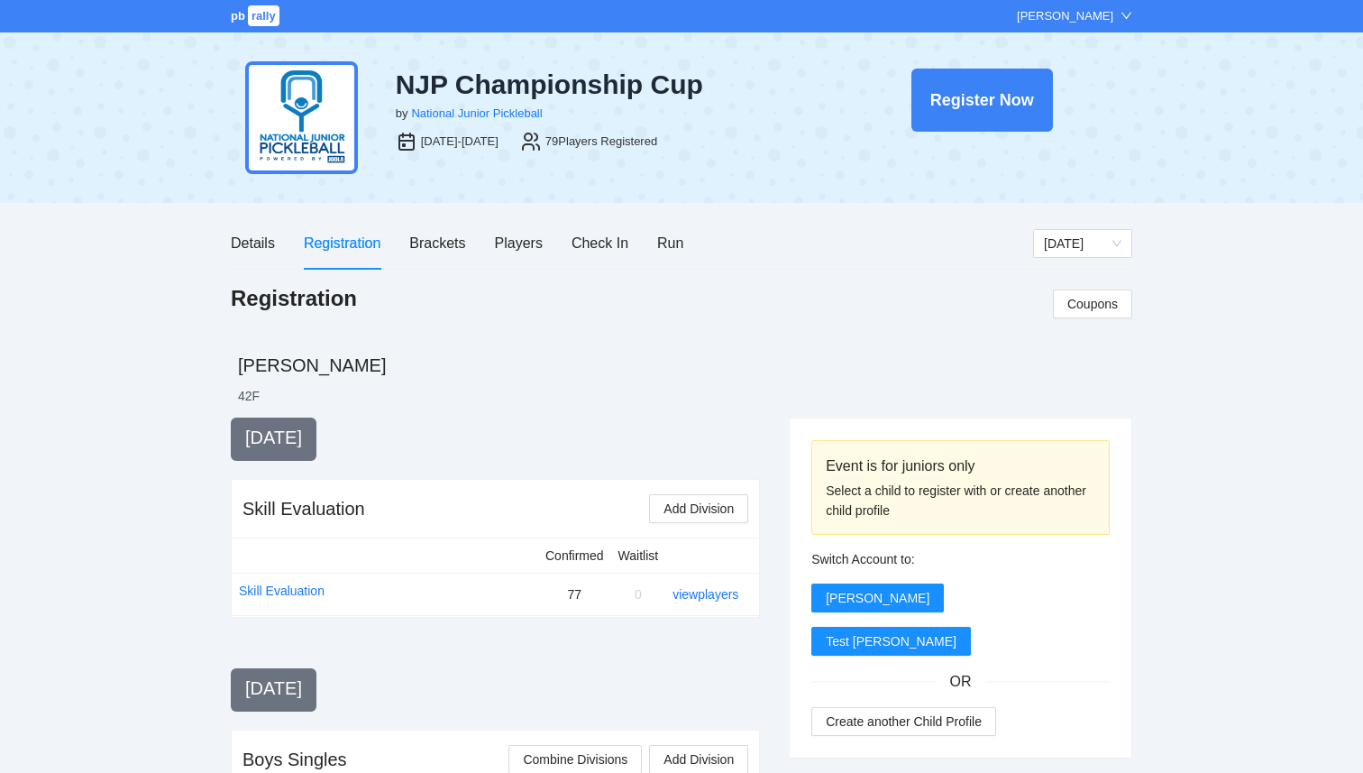
click at [252, 28] on div "pb rally [PERSON_NAME]" at bounding box center [681, 16] width 1363 height 32
click at [249, 22] on span "rally" at bounding box center [264, 15] width 32 height 21
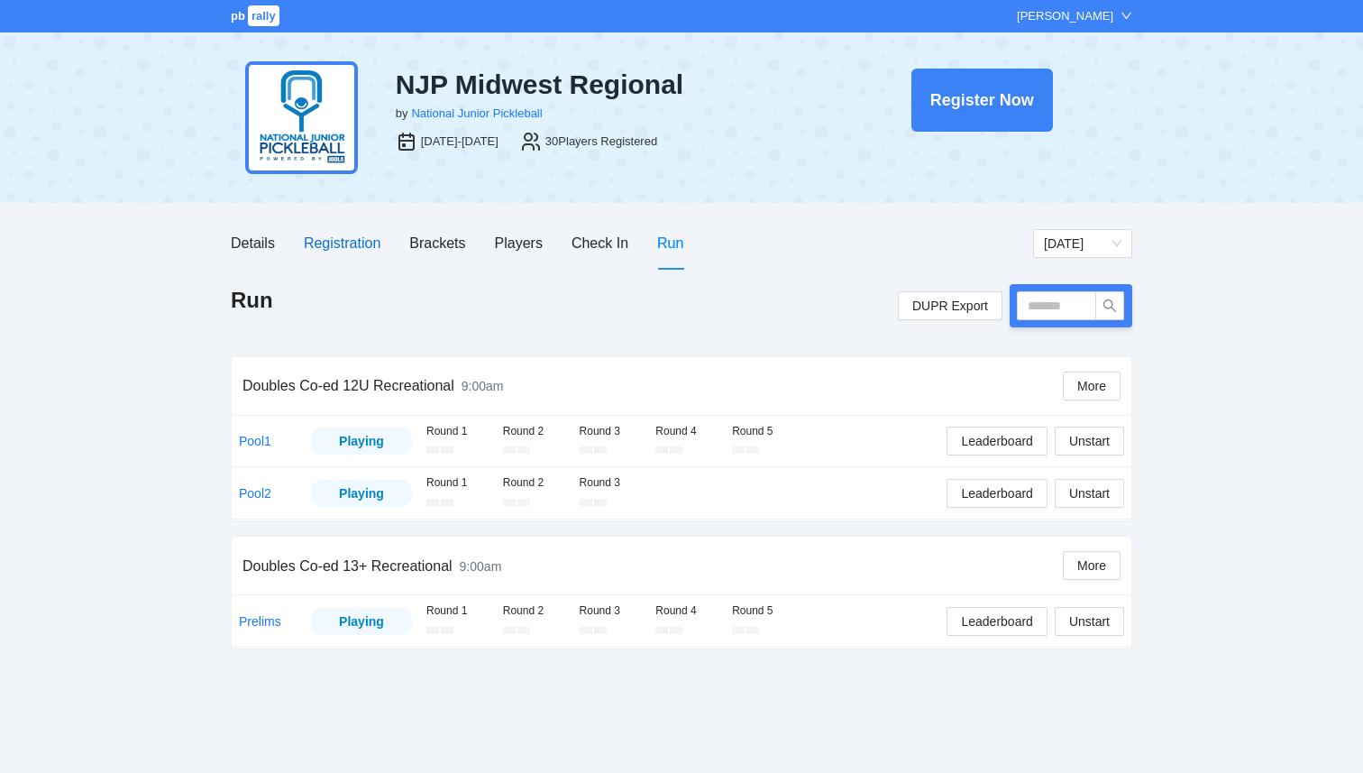
click at [343, 237] on div "Registration" at bounding box center [342, 243] width 77 height 23
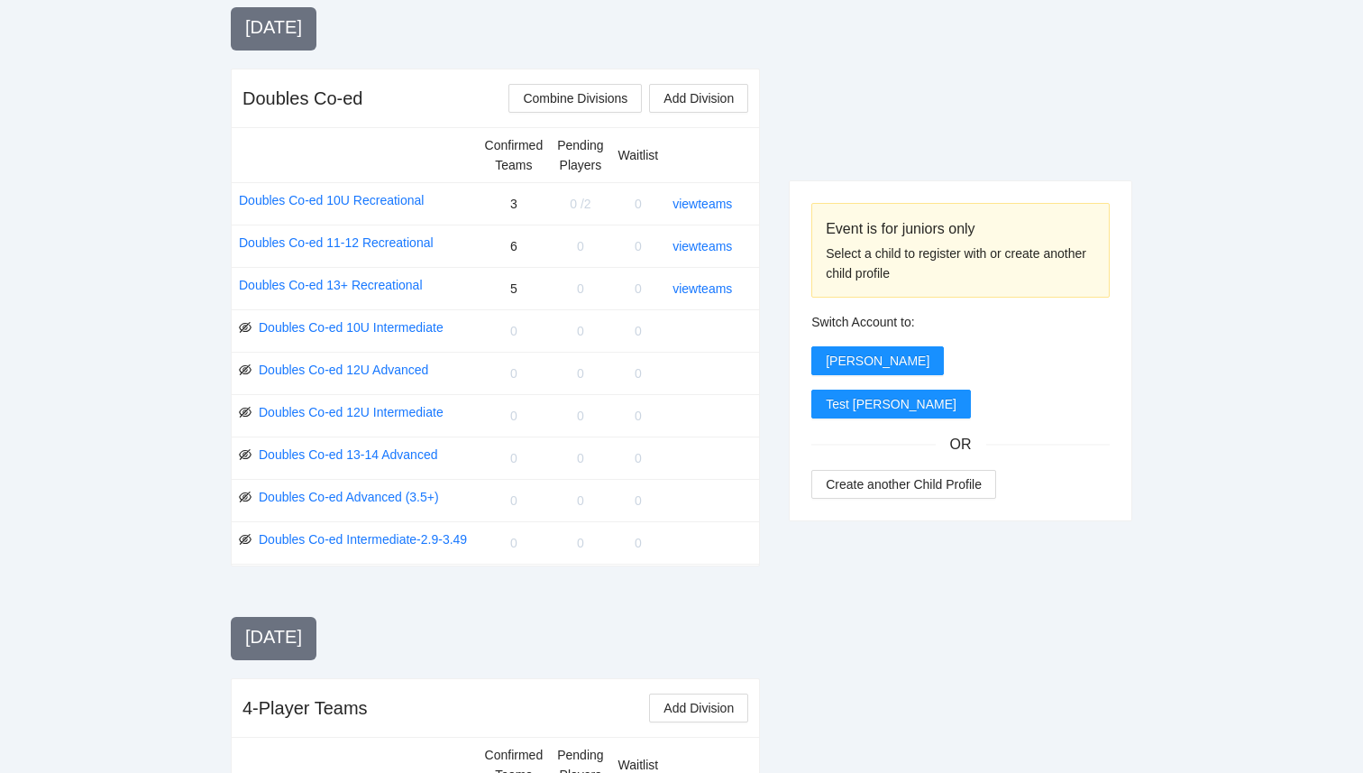
scroll to position [1784, 0]
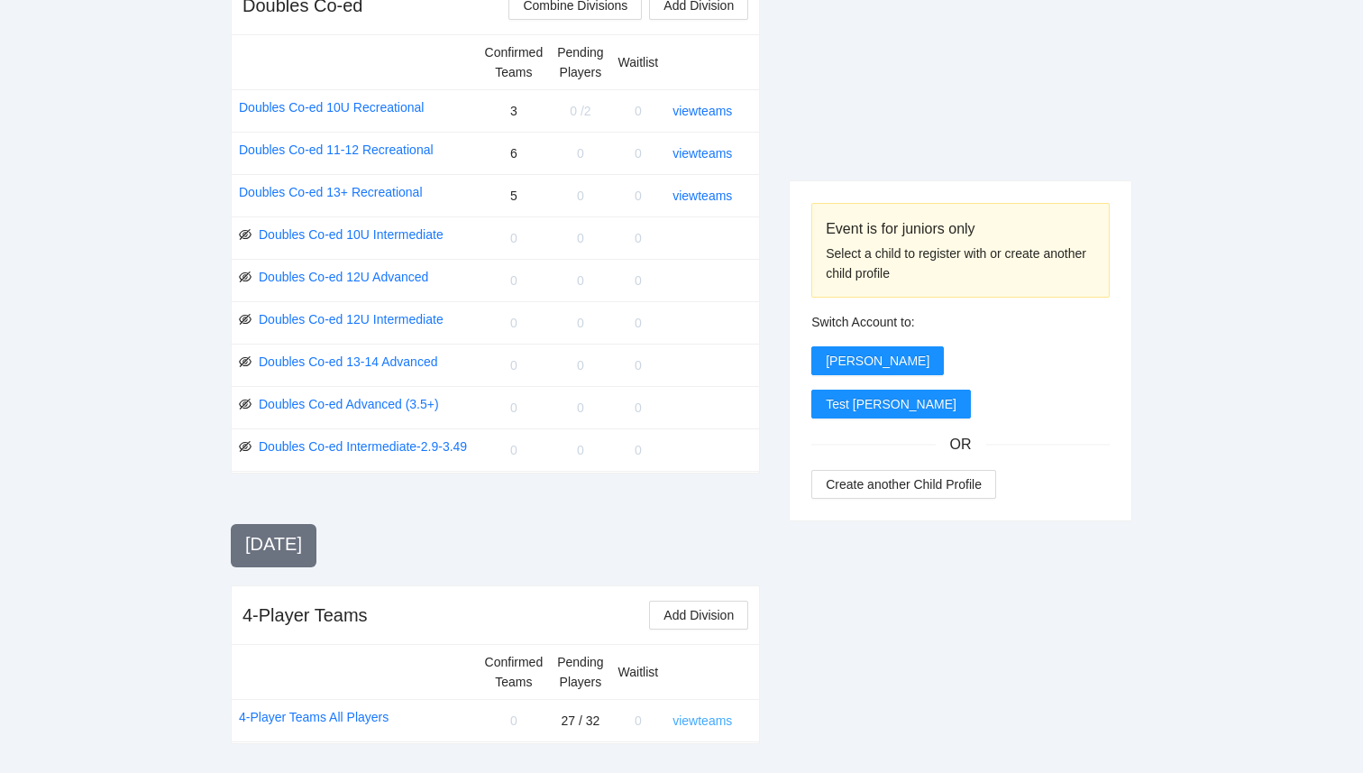
click at [715, 717] on link "view teams" at bounding box center [701, 720] width 59 height 14
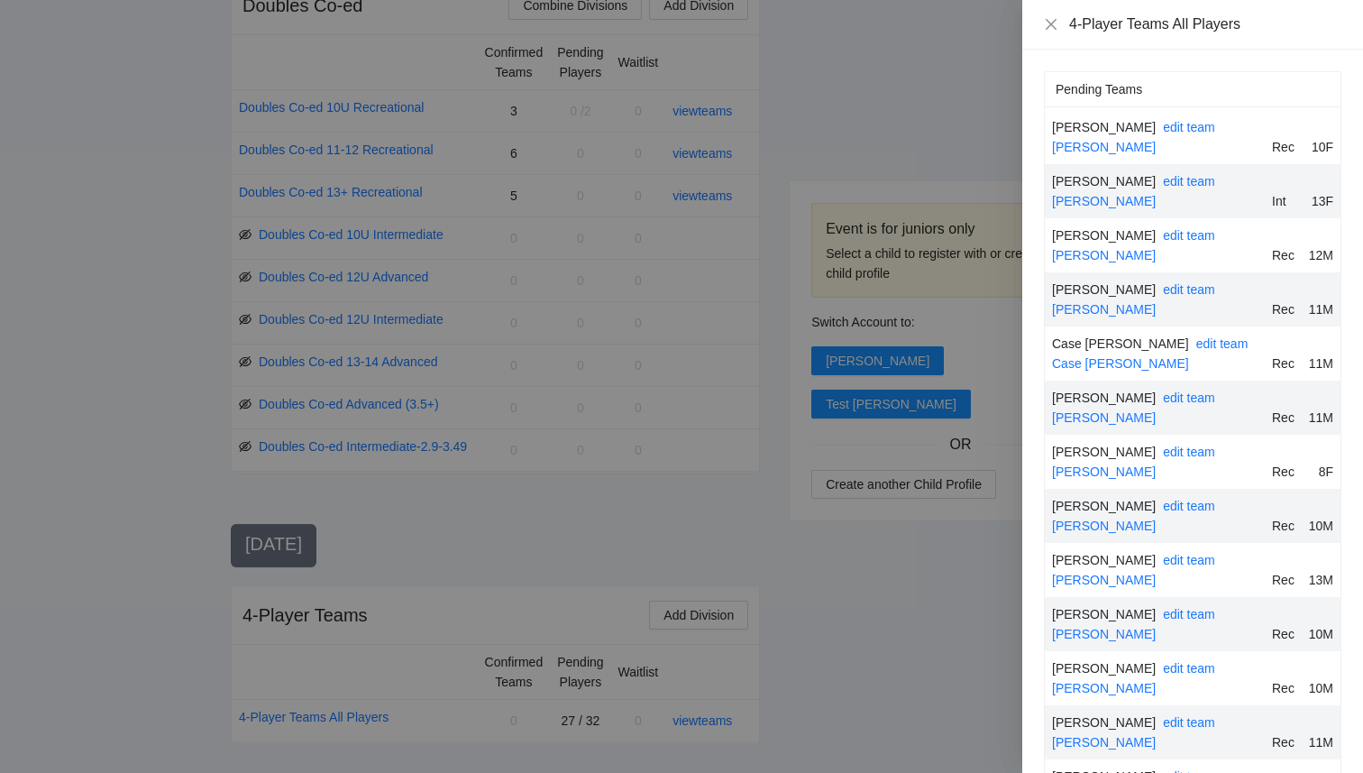
scroll to position [824, 0]
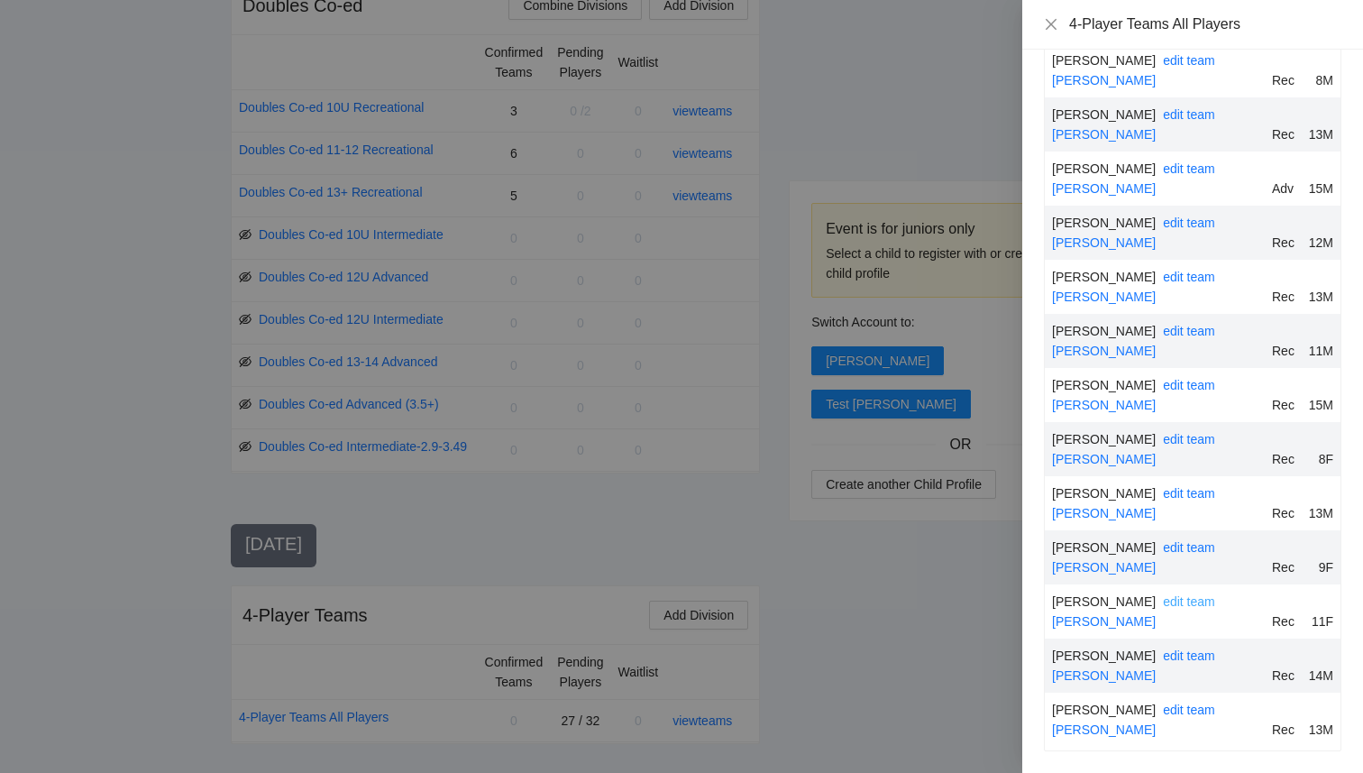
click at [1163, 603] on link "edit team" at bounding box center [1189, 601] width 52 height 14
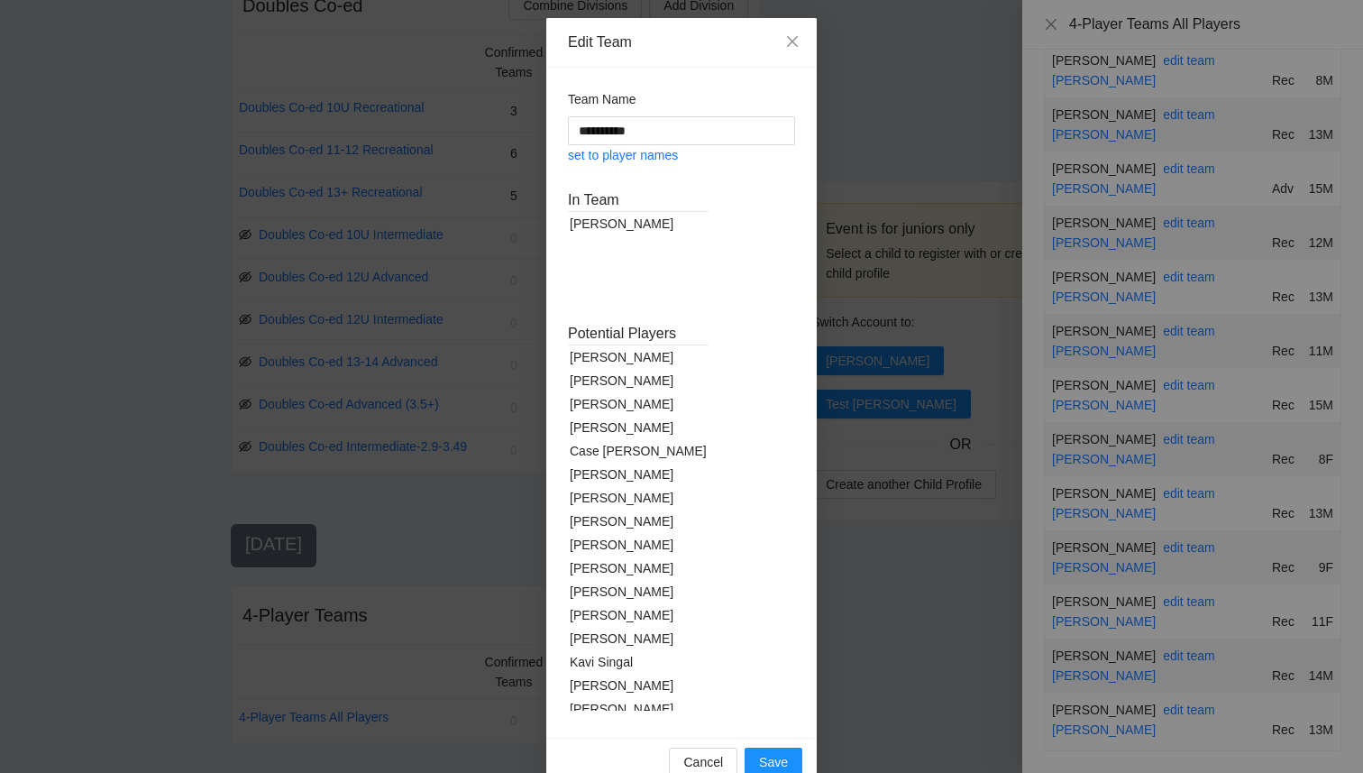
click at [635, 472] on div "Declan Dalton" at bounding box center [638, 473] width 141 height 23
click at [609, 494] on div "Evan Jin" at bounding box center [638, 497] width 141 height 23
click at [618, 617] on div "Kavi Singal" at bounding box center [638, 614] width 141 height 23
click at [635, 157] on link "set to player names" at bounding box center [623, 155] width 110 height 14
type input "**********"
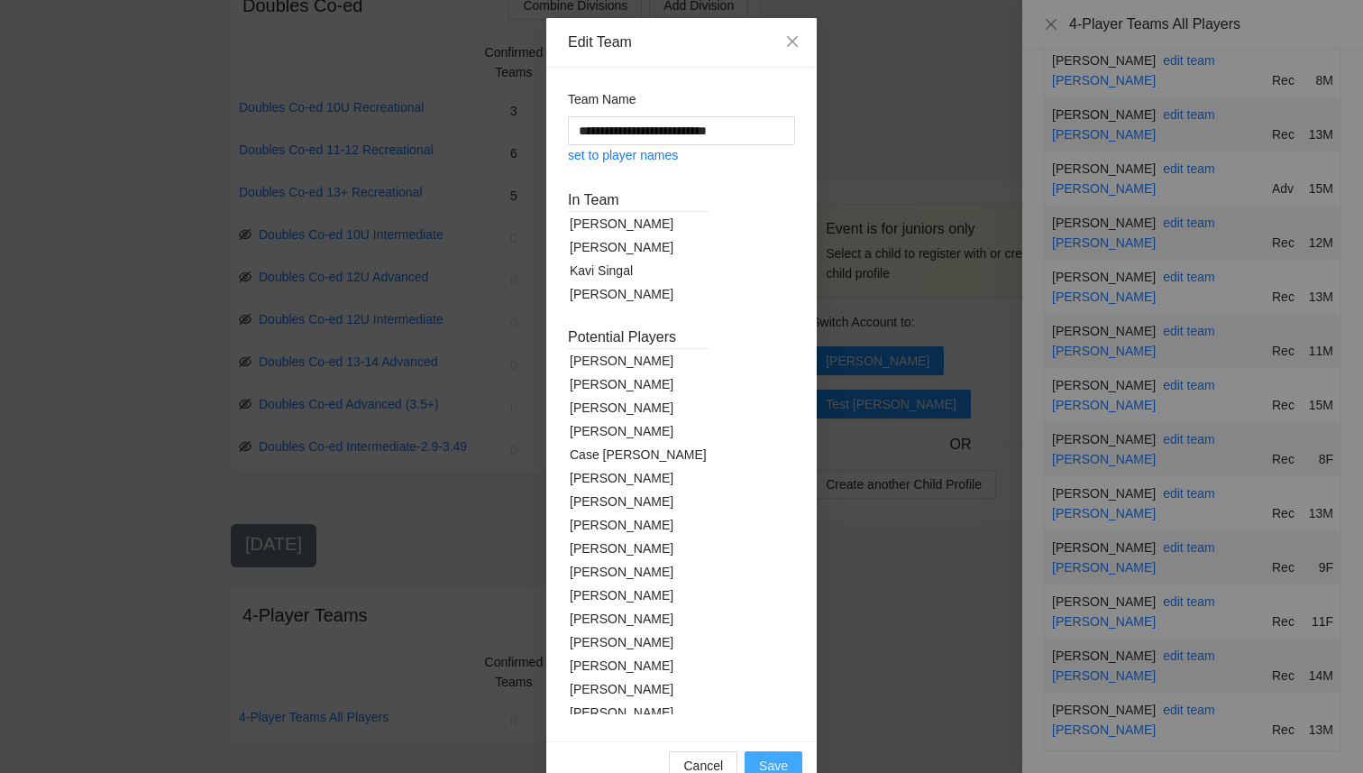
click at [774, 769] on span "Save" at bounding box center [773, 765] width 29 height 20
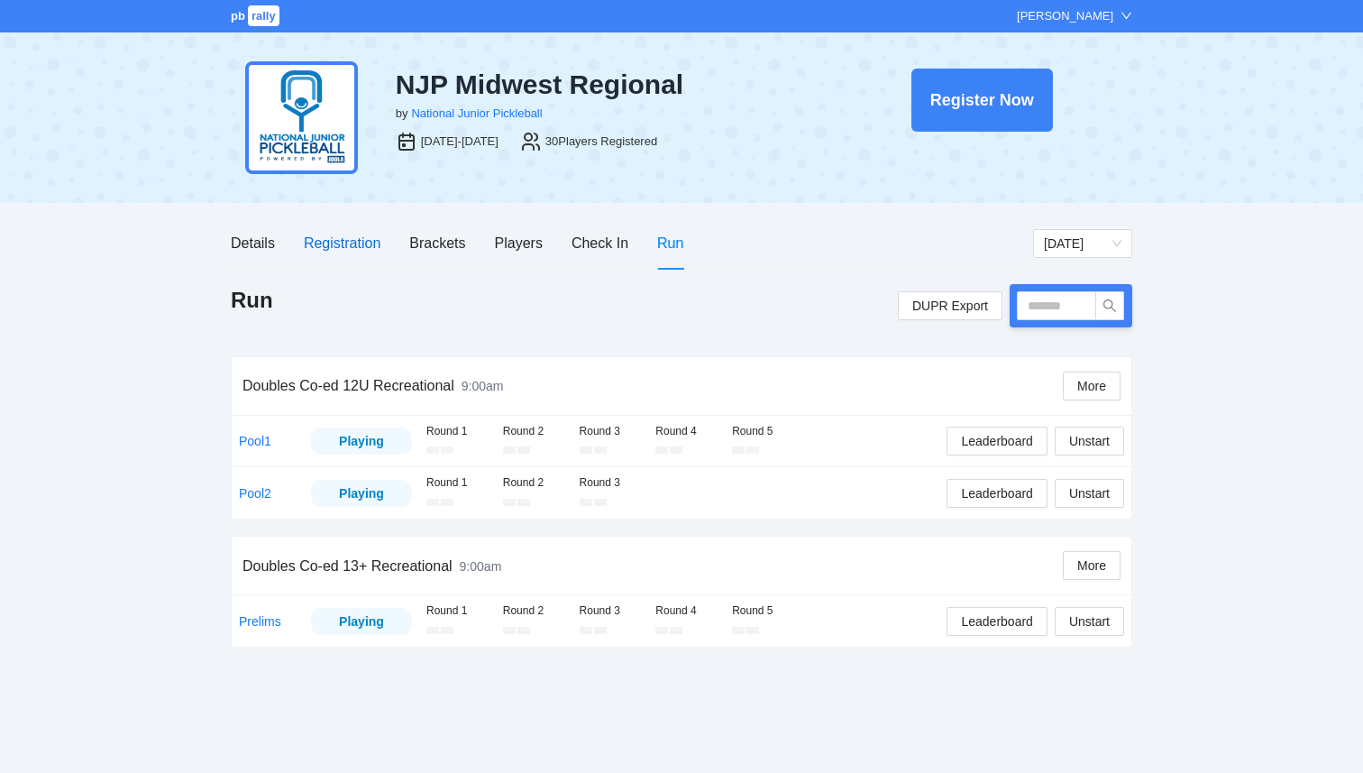
click at [364, 247] on div "Registration" at bounding box center [342, 243] width 77 height 23
